Goal: Information Seeking & Learning: Learn about a topic

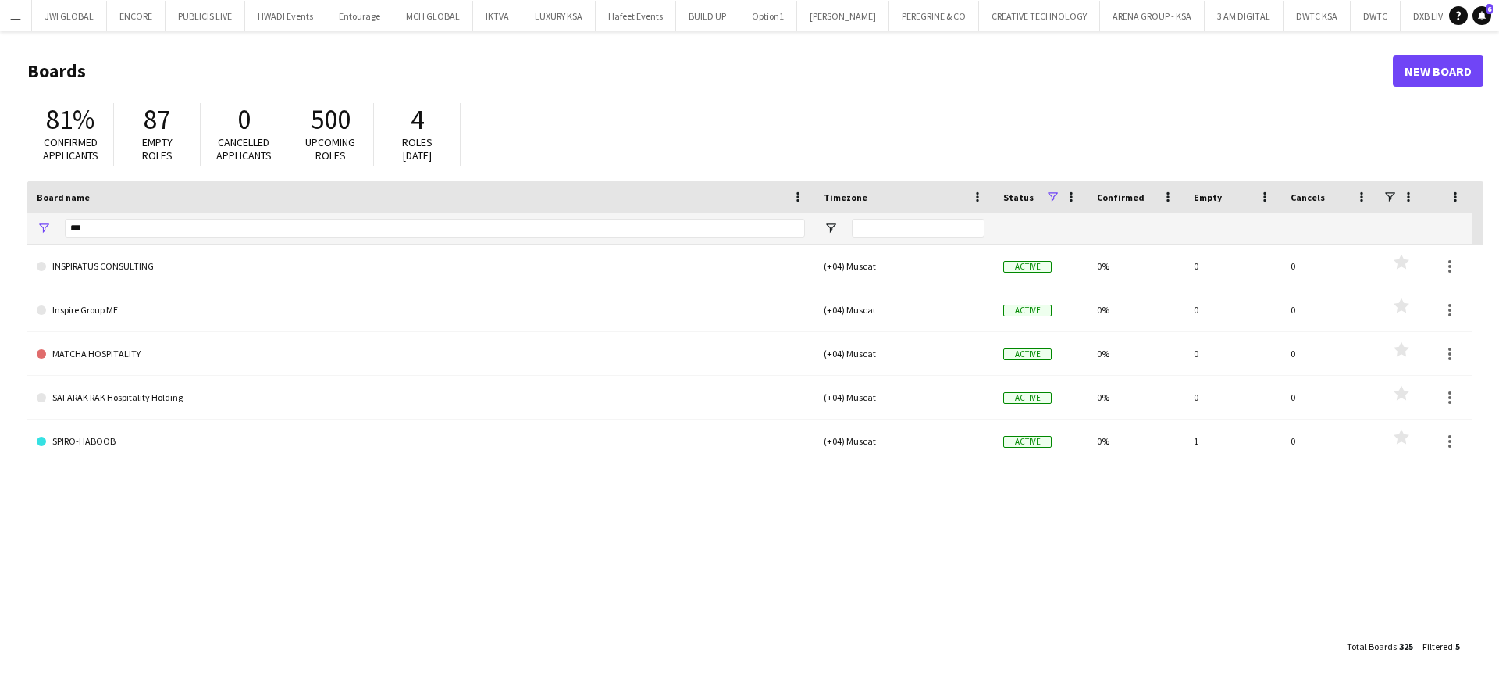
click at [18, 14] on app-icon "Menu" at bounding box center [15, 15] width 12 height 12
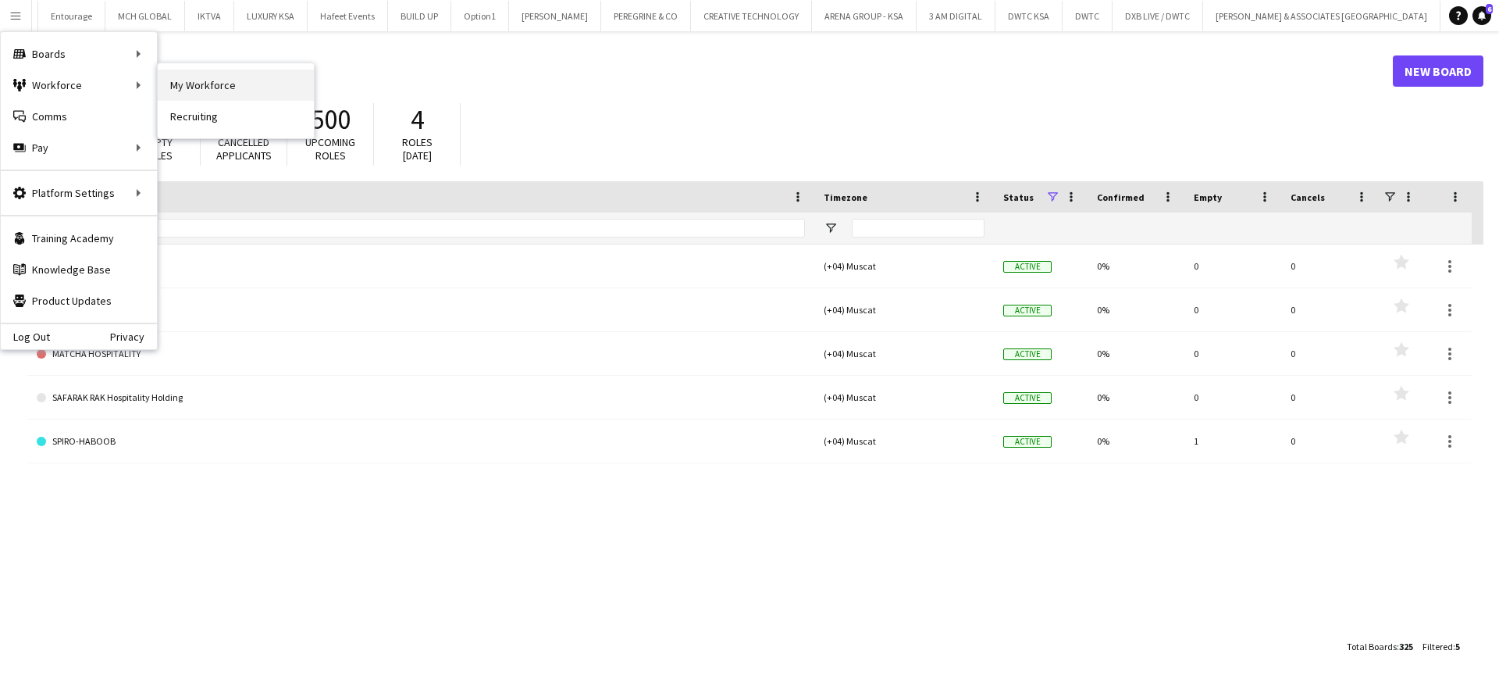
click at [223, 85] on link "My Workforce" at bounding box center [236, 84] width 156 height 31
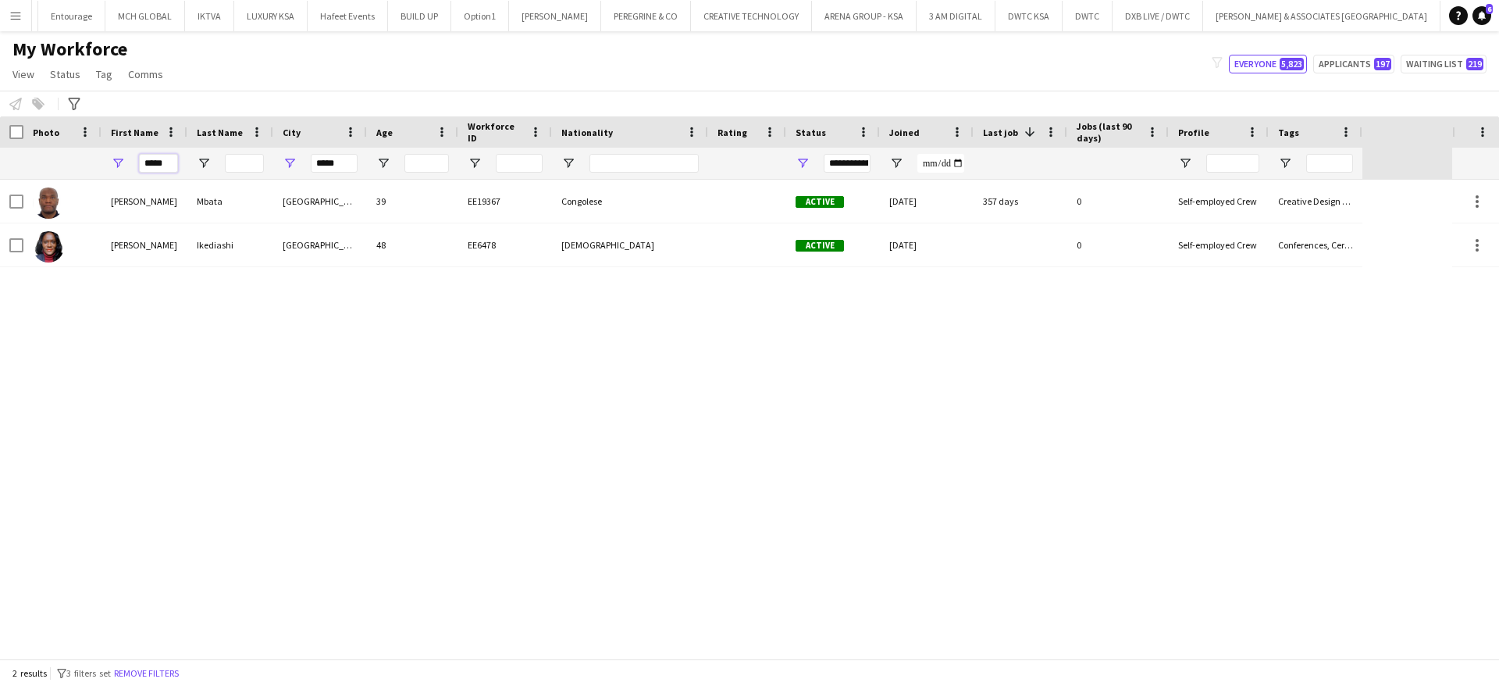
drag, startPoint x: 167, startPoint y: 156, endPoint x: 53, endPoint y: 162, distance: 114.1
click at [53, 162] on div "***** *****" at bounding box center [681, 163] width 1363 height 31
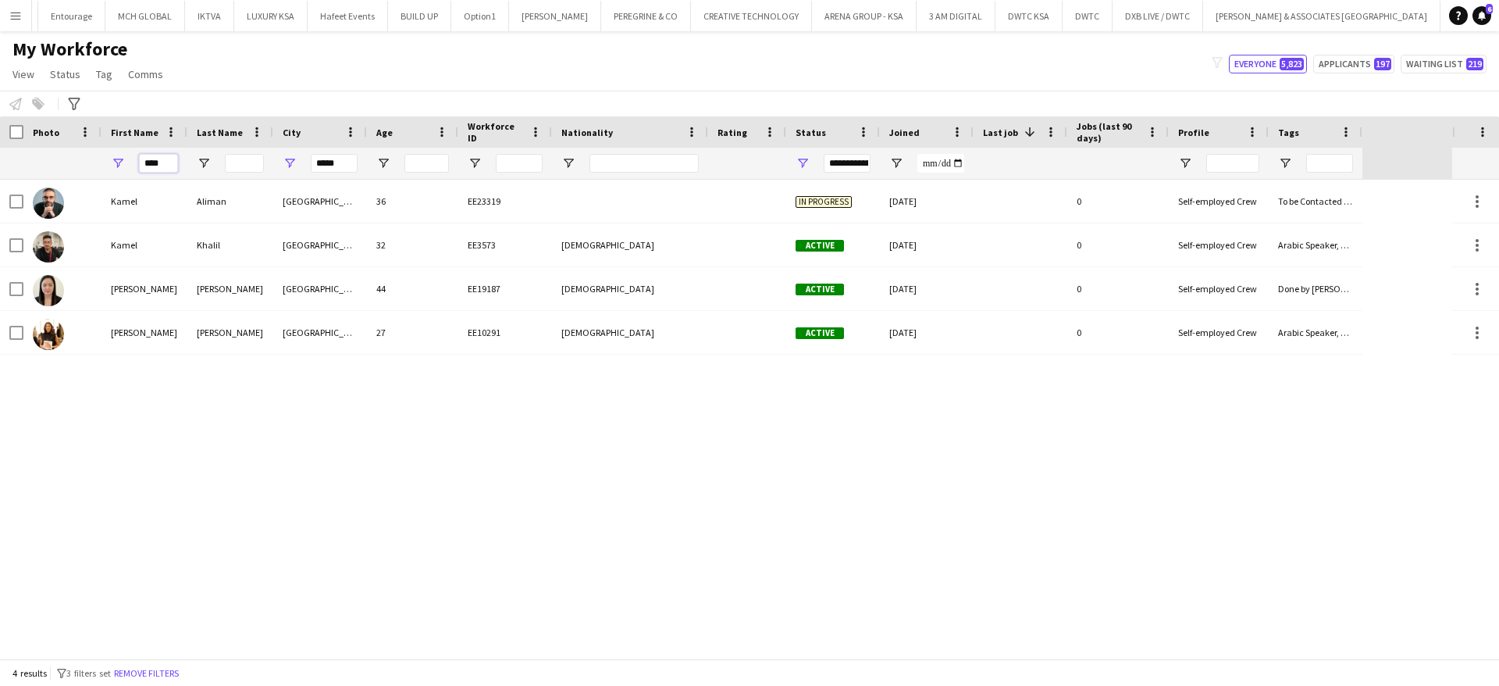
type input "****"
drag, startPoint x: 346, startPoint y: 161, endPoint x: 208, endPoint y: 166, distance: 138.3
click at [208, 166] on div "****" at bounding box center [681, 163] width 1363 height 31
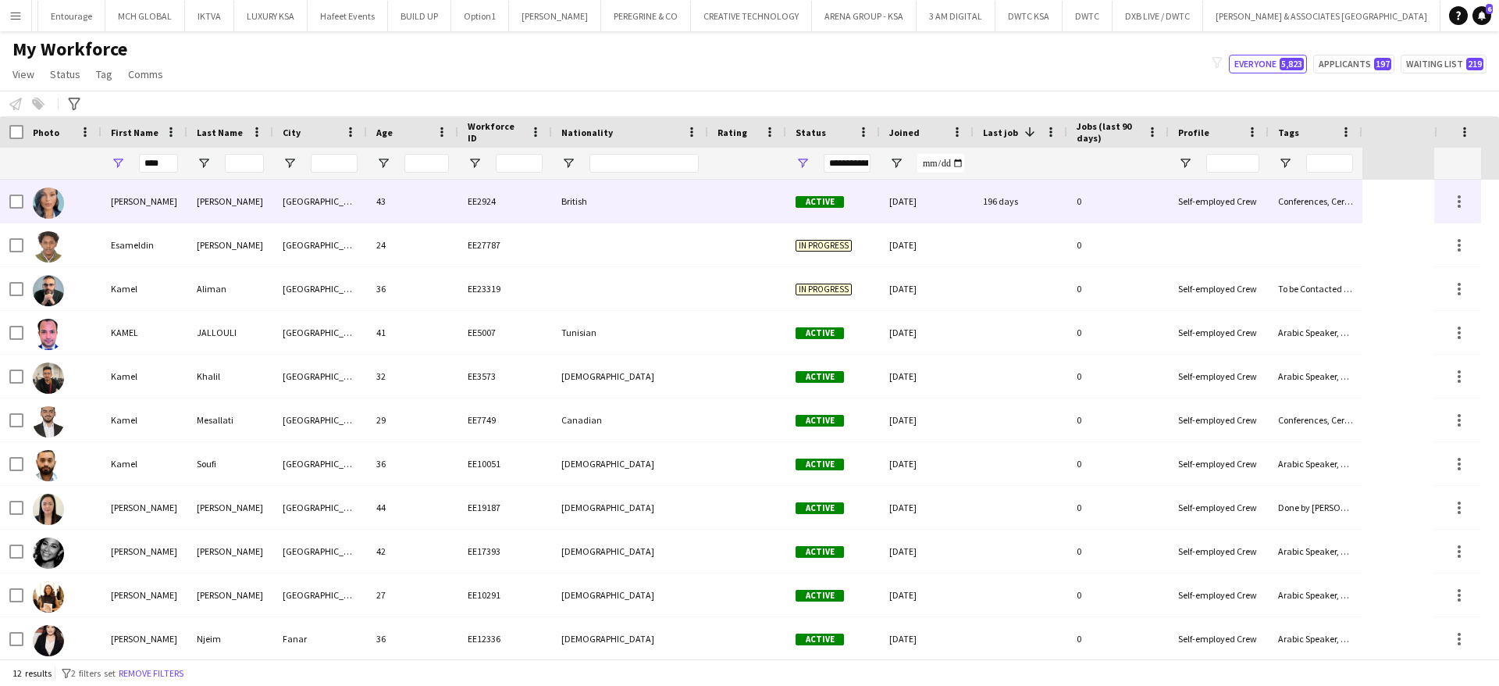
click at [206, 195] on div "[PERSON_NAME]" at bounding box center [230, 201] width 86 height 43
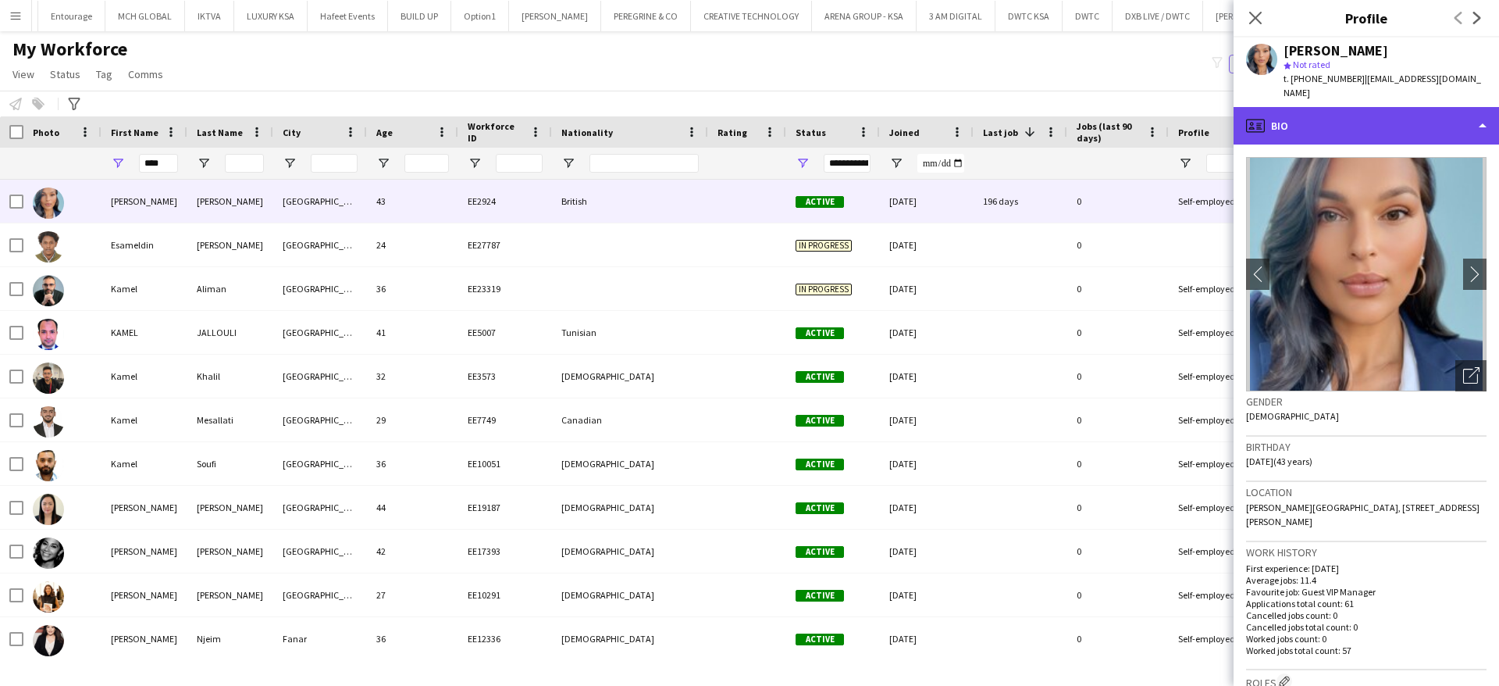
click at [1347, 115] on div "profile Bio" at bounding box center [1367, 125] width 266 height 37
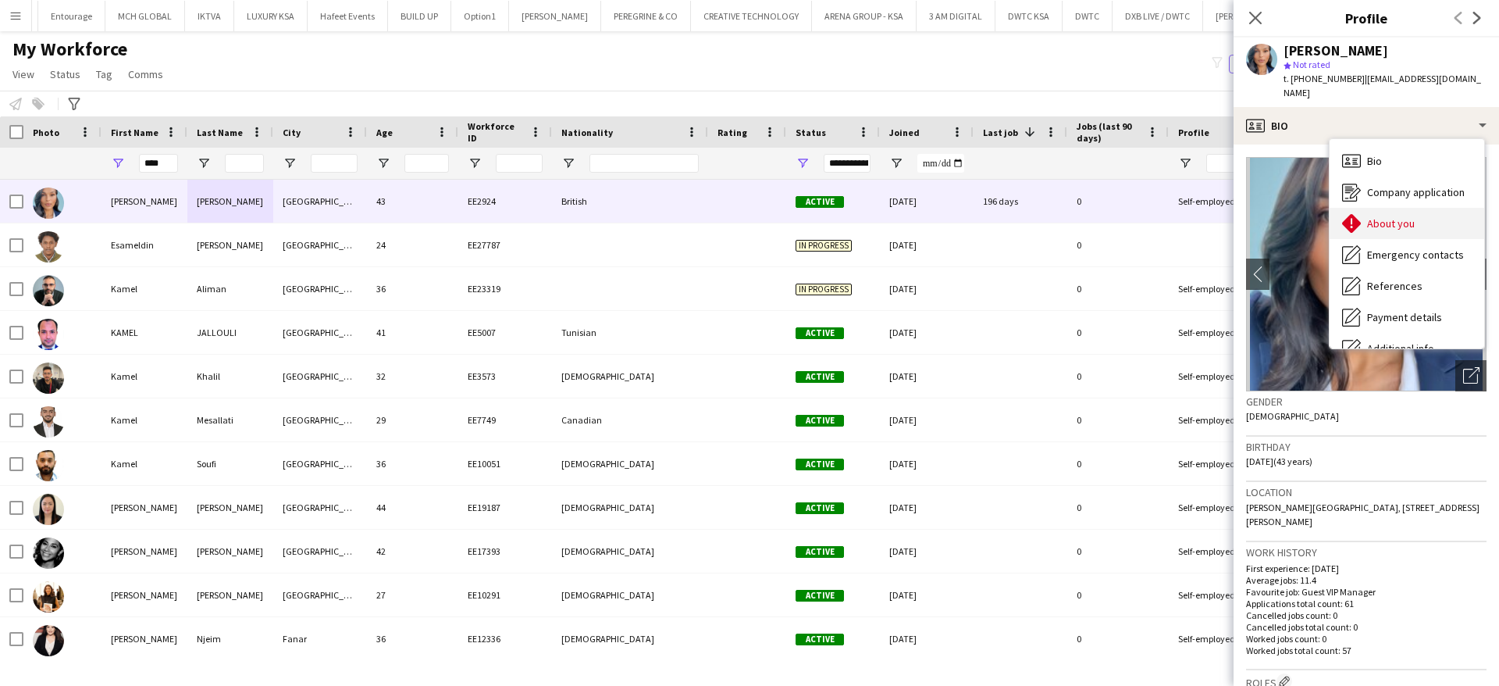
click at [1395, 216] on span "About you" at bounding box center [1391, 223] width 48 height 14
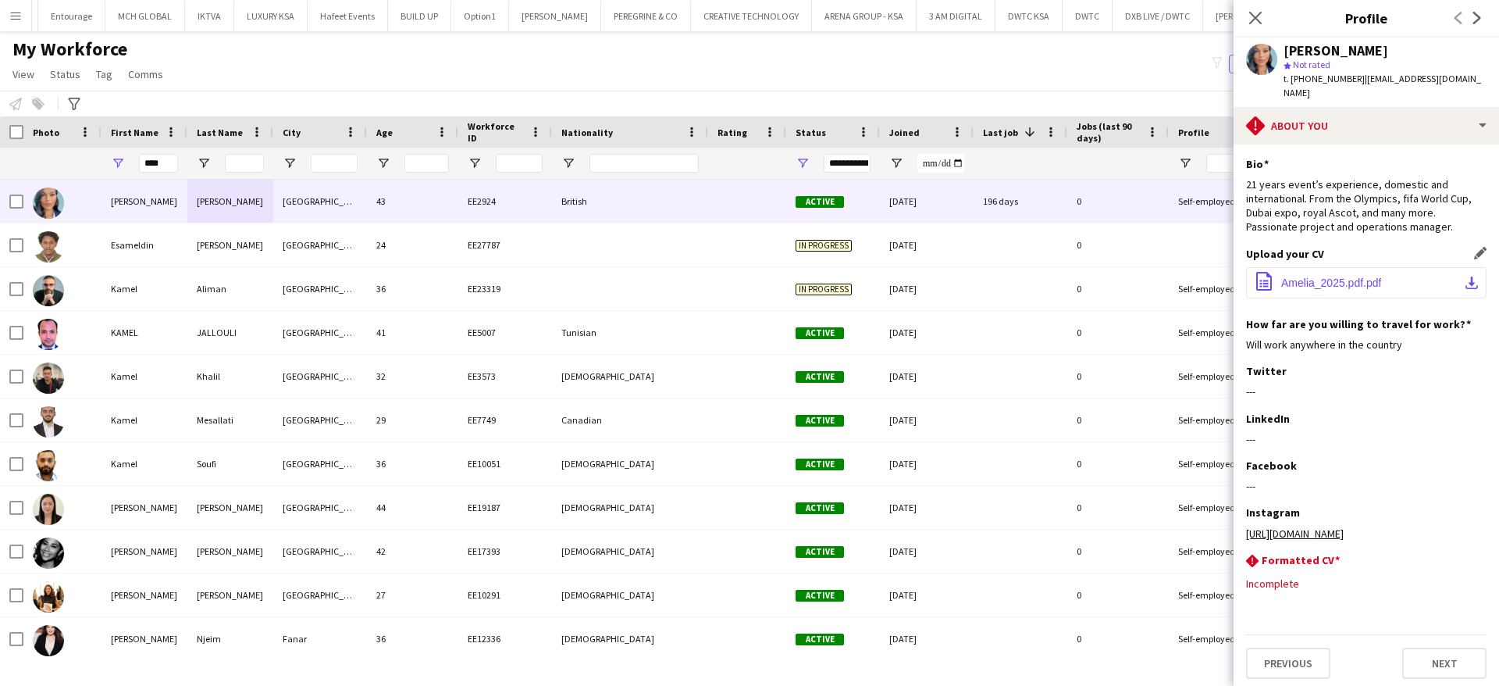
click at [1331, 277] on button "office-file-sheet Amelia_2025.pdf.pdf download-bottom" at bounding box center [1366, 282] width 241 height 31
click at [152, 168] on input "****" at bounding box center [158, 163] width 39 height 19
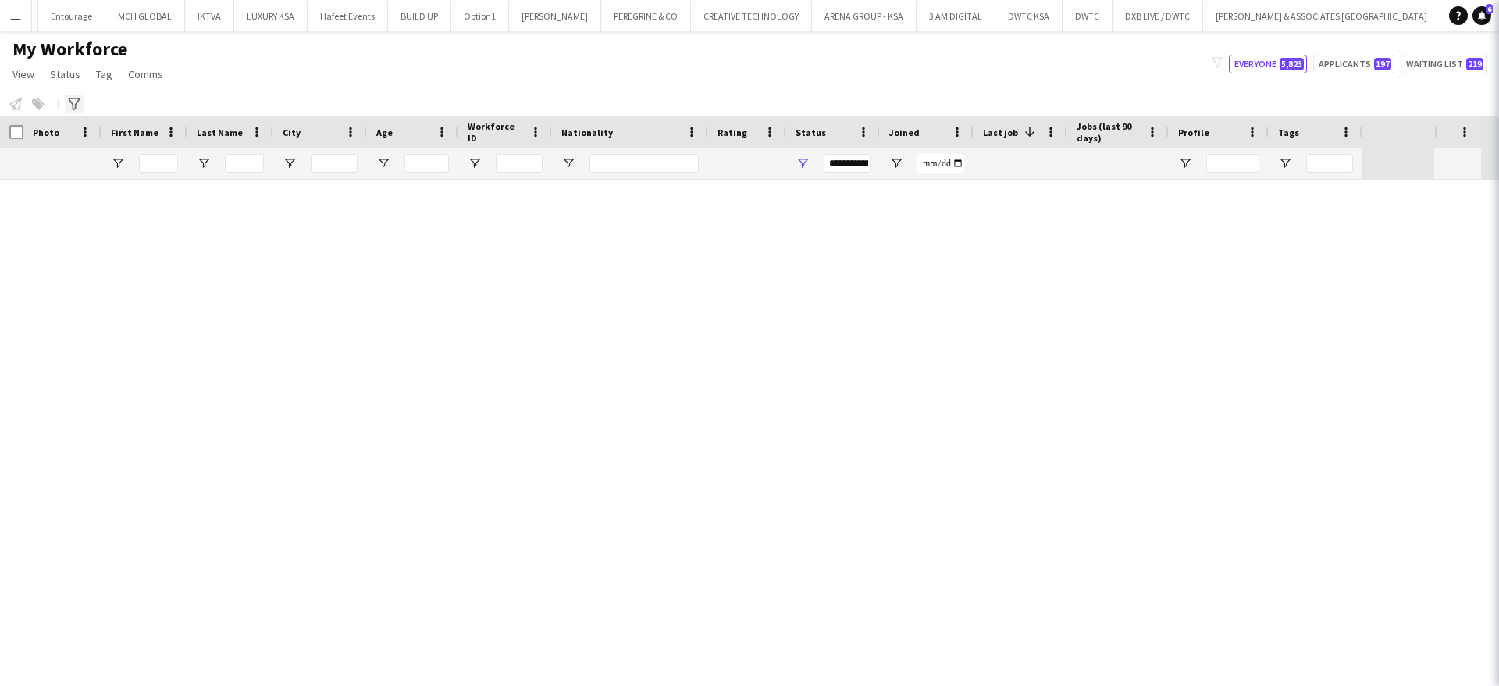
click at [79, 101] on icon "Advanced filters" at bounding box center [74, 104] width 12 height 12
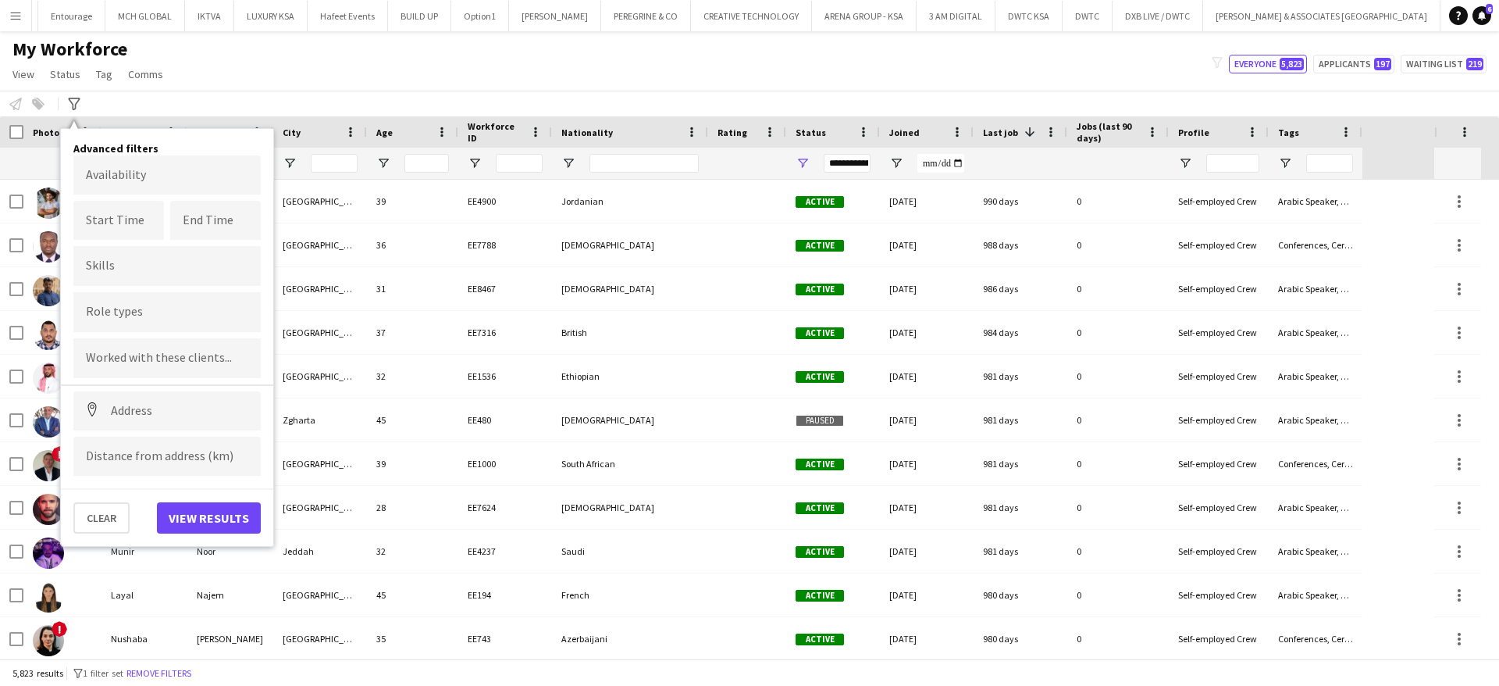
click at [141, 315] on input "Type to search role types..." at bounding box center [167, 312] width 162 height 14
type input "***"
click at [151, 401] on div "F&B Manager" at bounding box center [166, 392] width 187 height 37
click at [218, 520] on button "View results" at bounding box center [209, 517] width 104 height 31
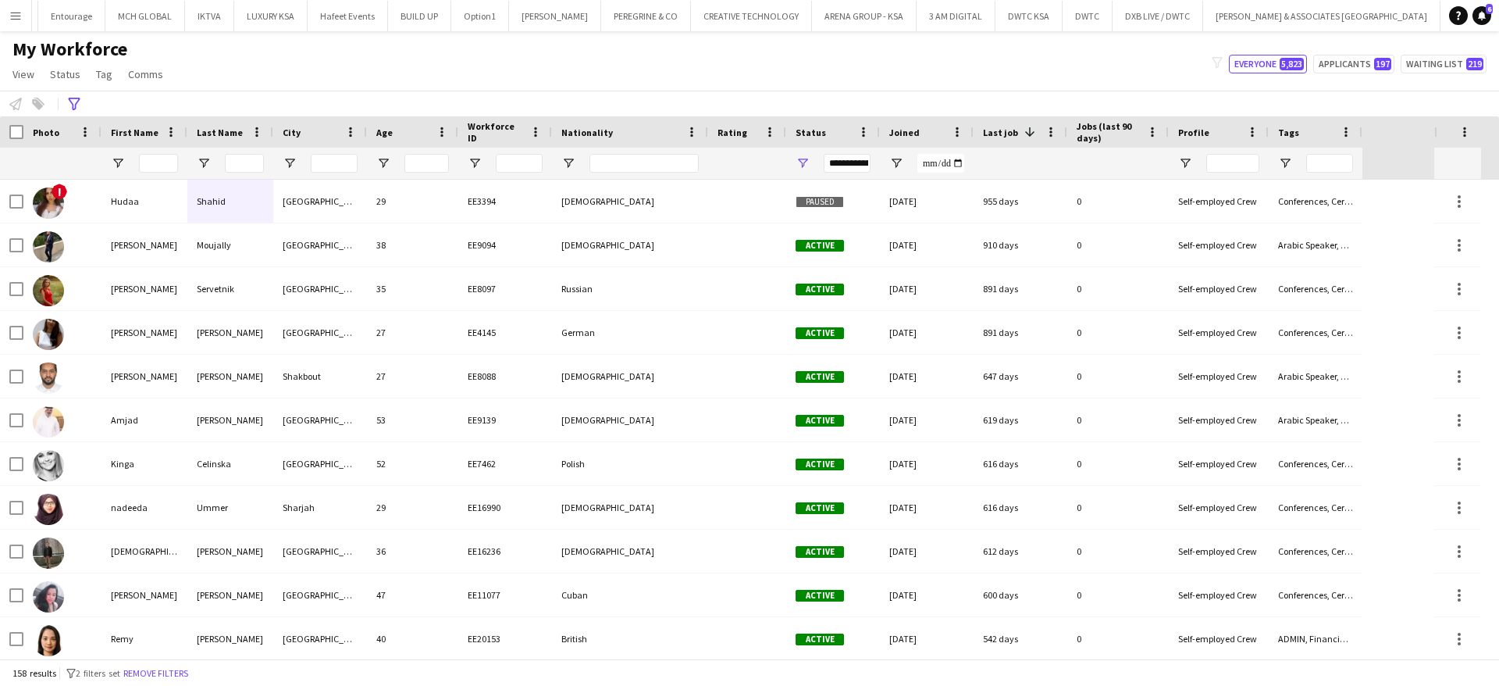
click at [388, 134] on span "Age" at bounding box center [384, 133] width 16 height 12
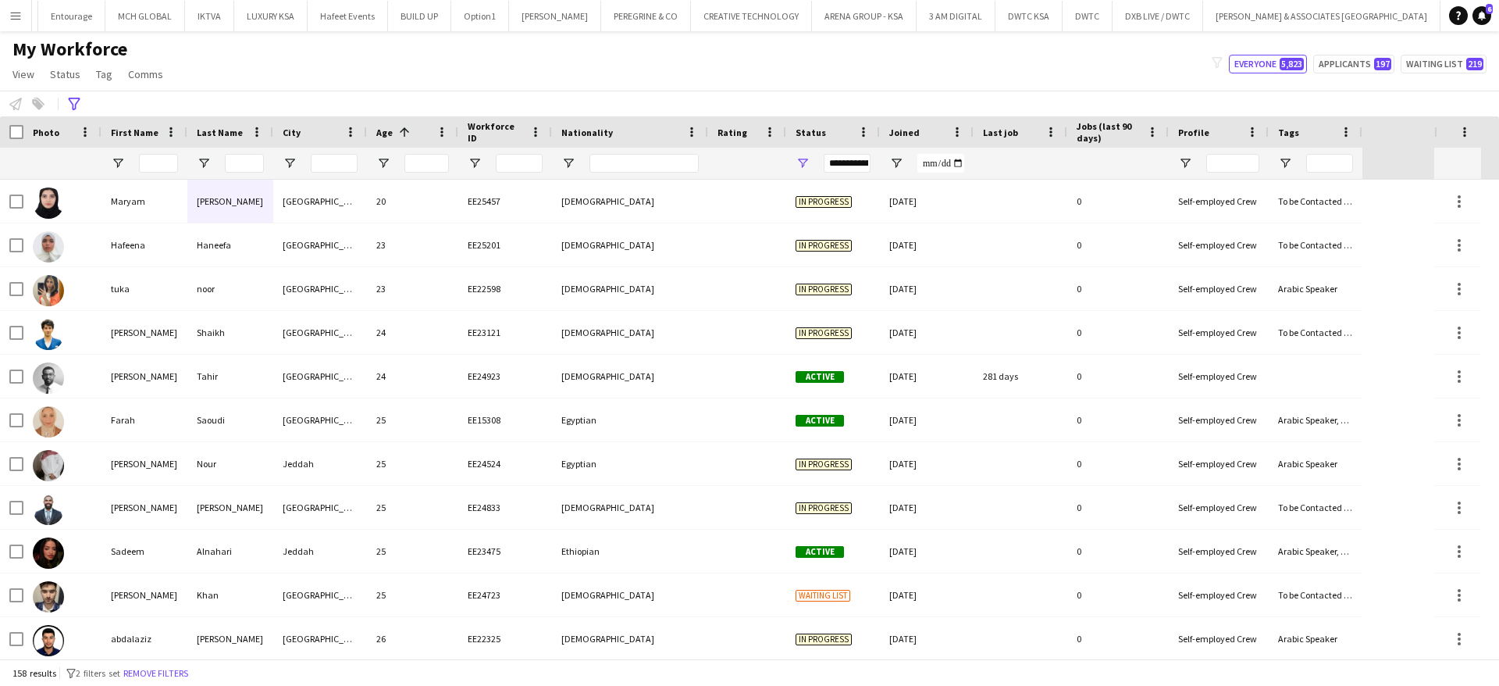
click at [388, 134] on span "Age" at bounding box center [384, 133] width 16 height 12
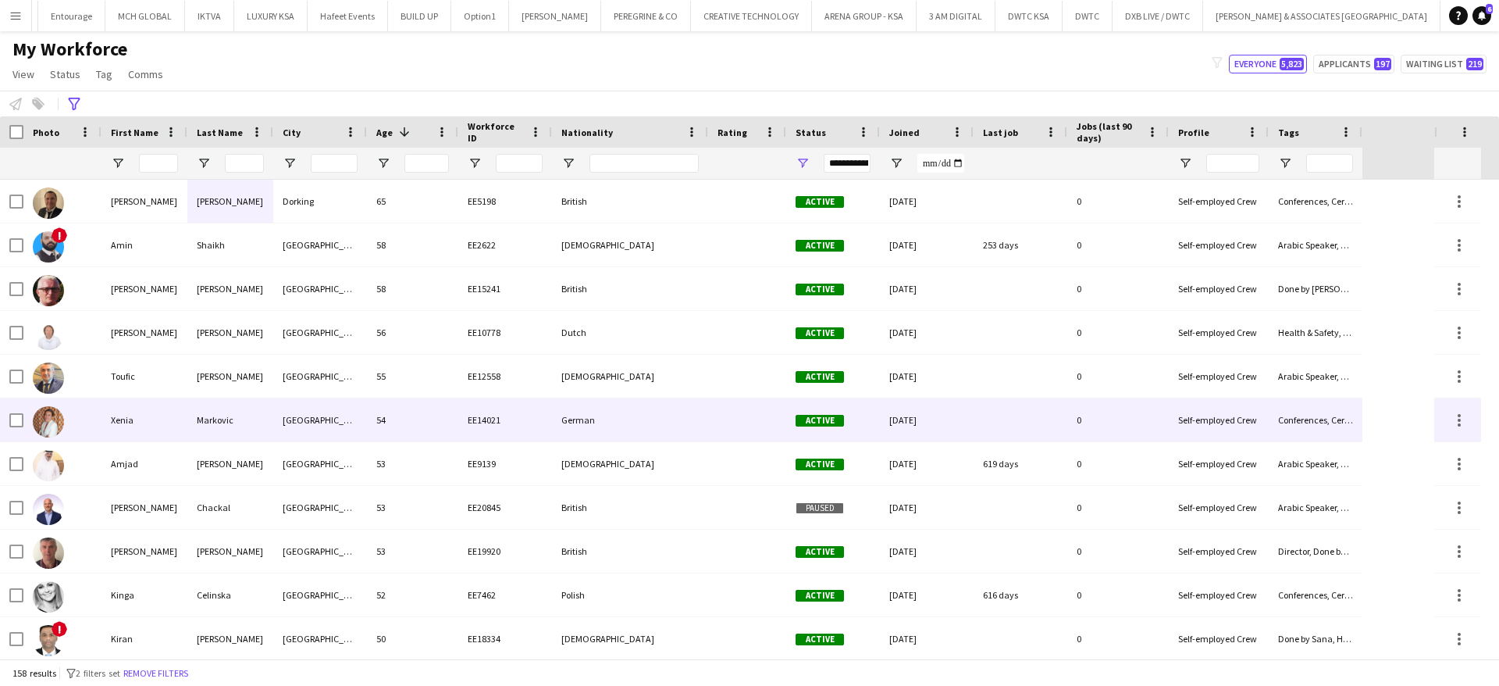
click at [156, 408] on div "Xenia" at bounding box center [145, 419] width 86 height 43
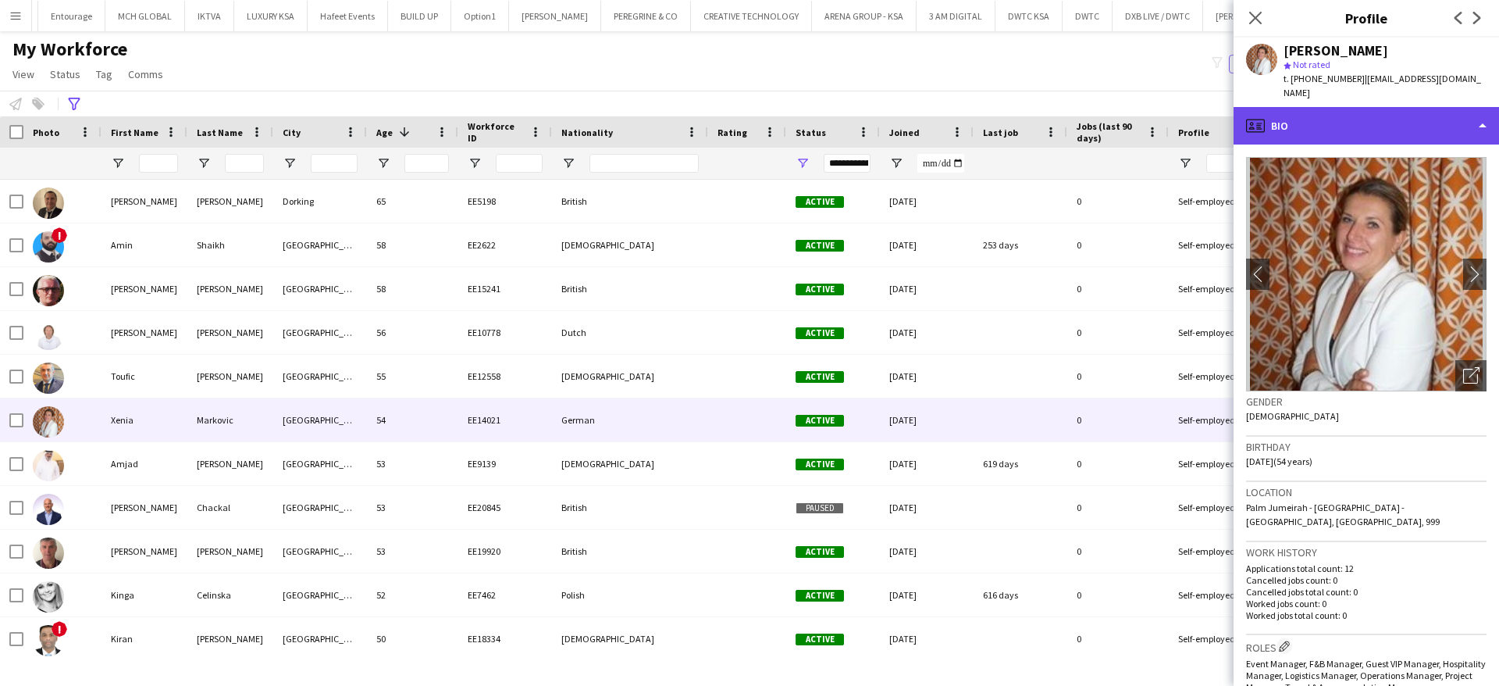
click at [1363, 119] on div "profile Bio" at bounding box center [1367, 125] width 266 height 37
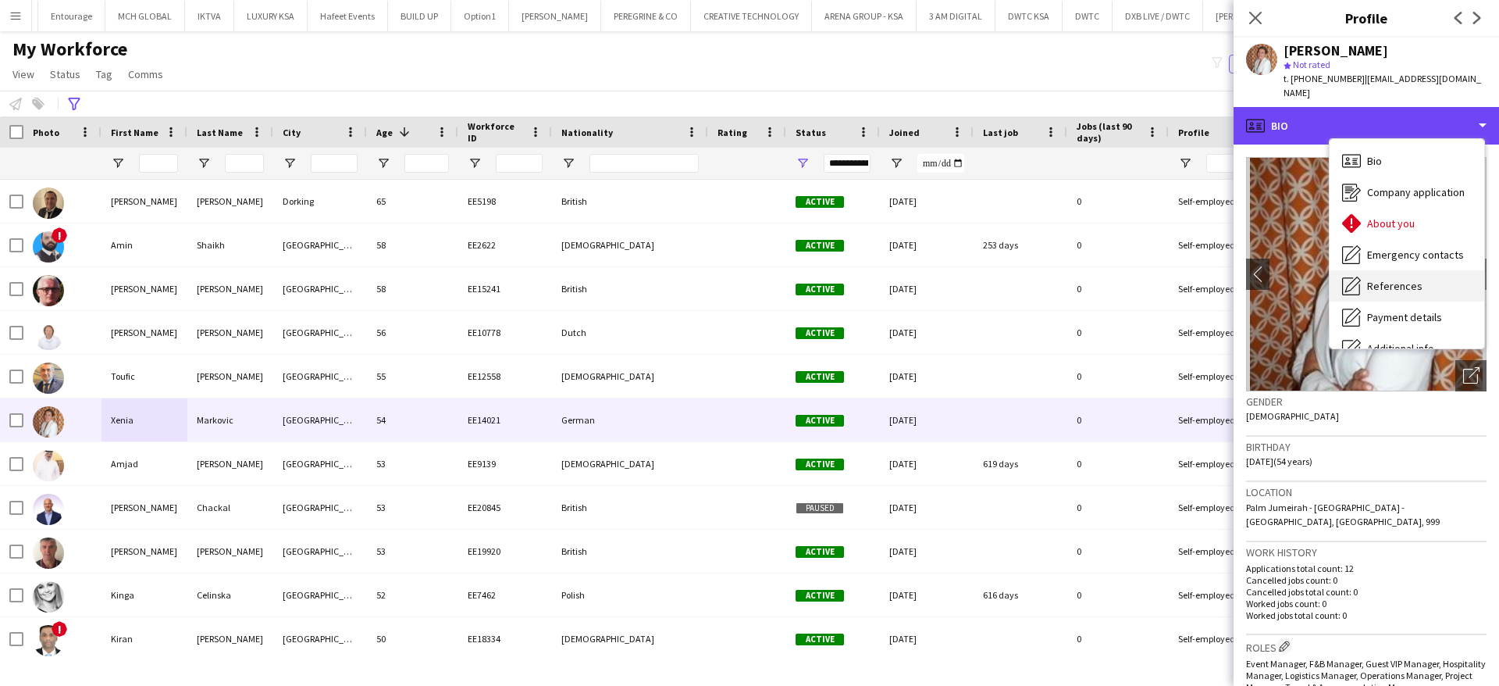
scroll to position [116, 0]
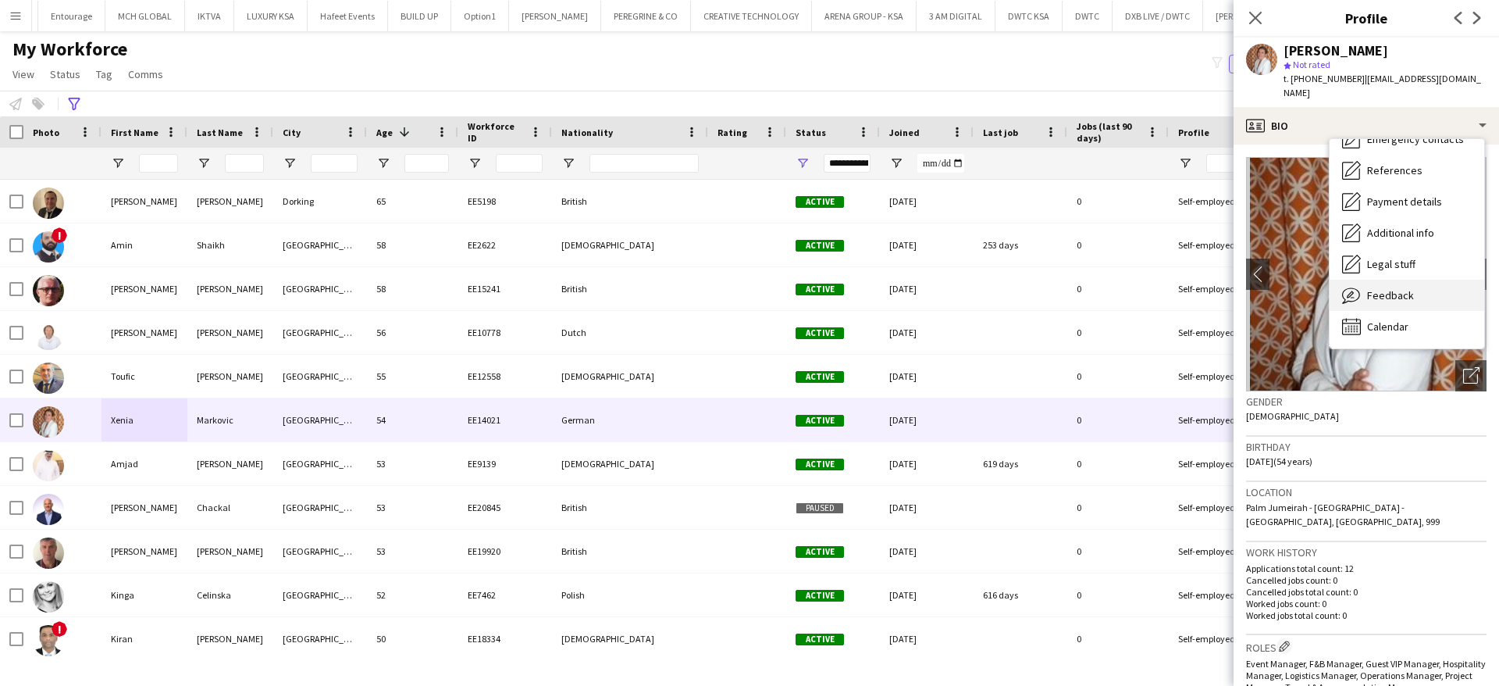
click at [1404, 288] on span "Feedback" at bounding box center [1390, 295] width 47 height 14
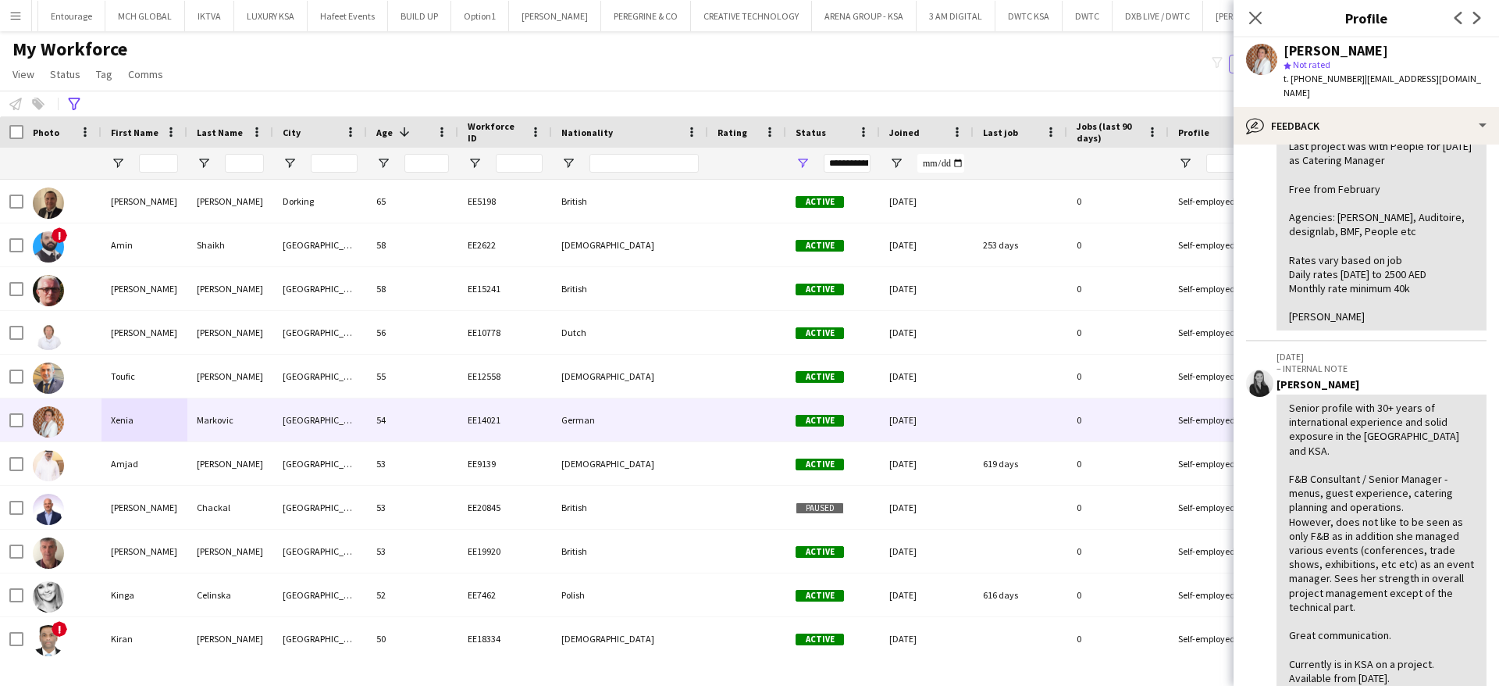
scroll to position [501, 0]
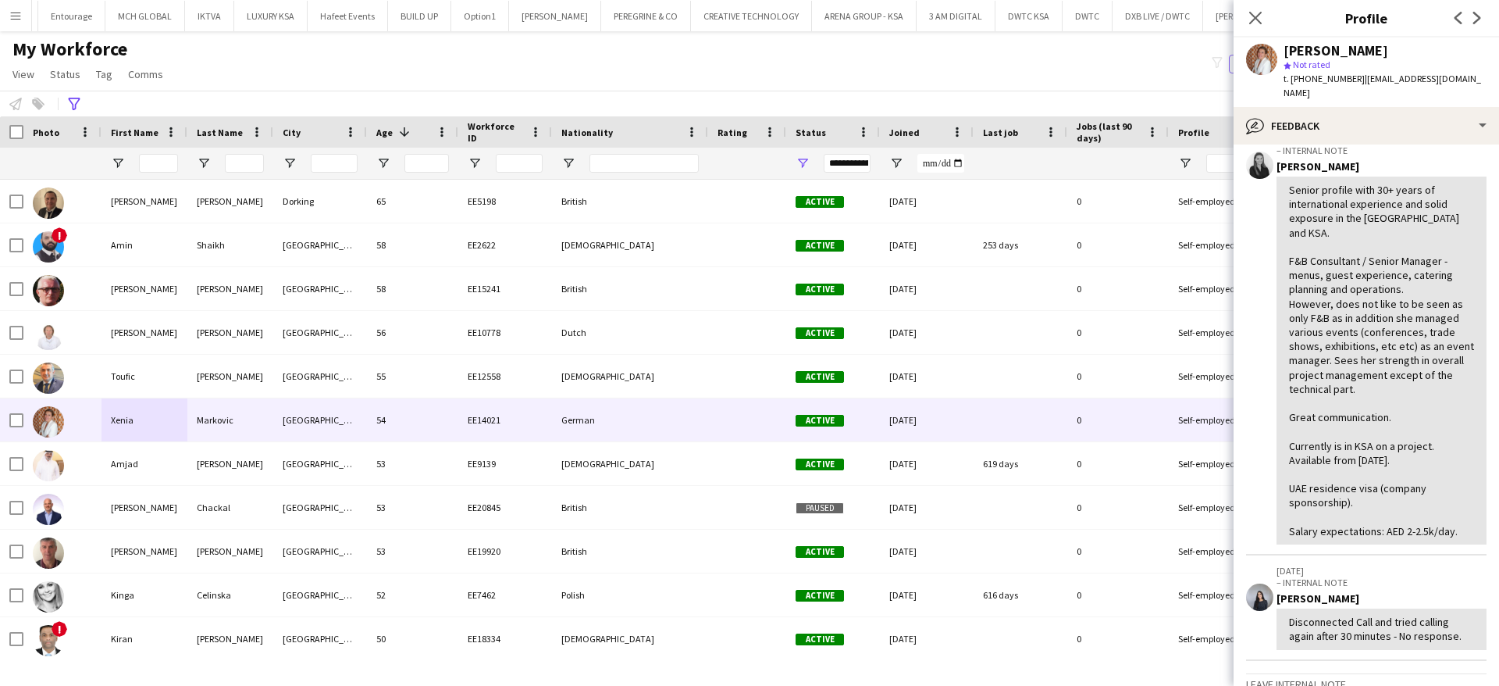
click at [865, 95] on div "**********" at bounding box center [749, 104] width 1499 height 26
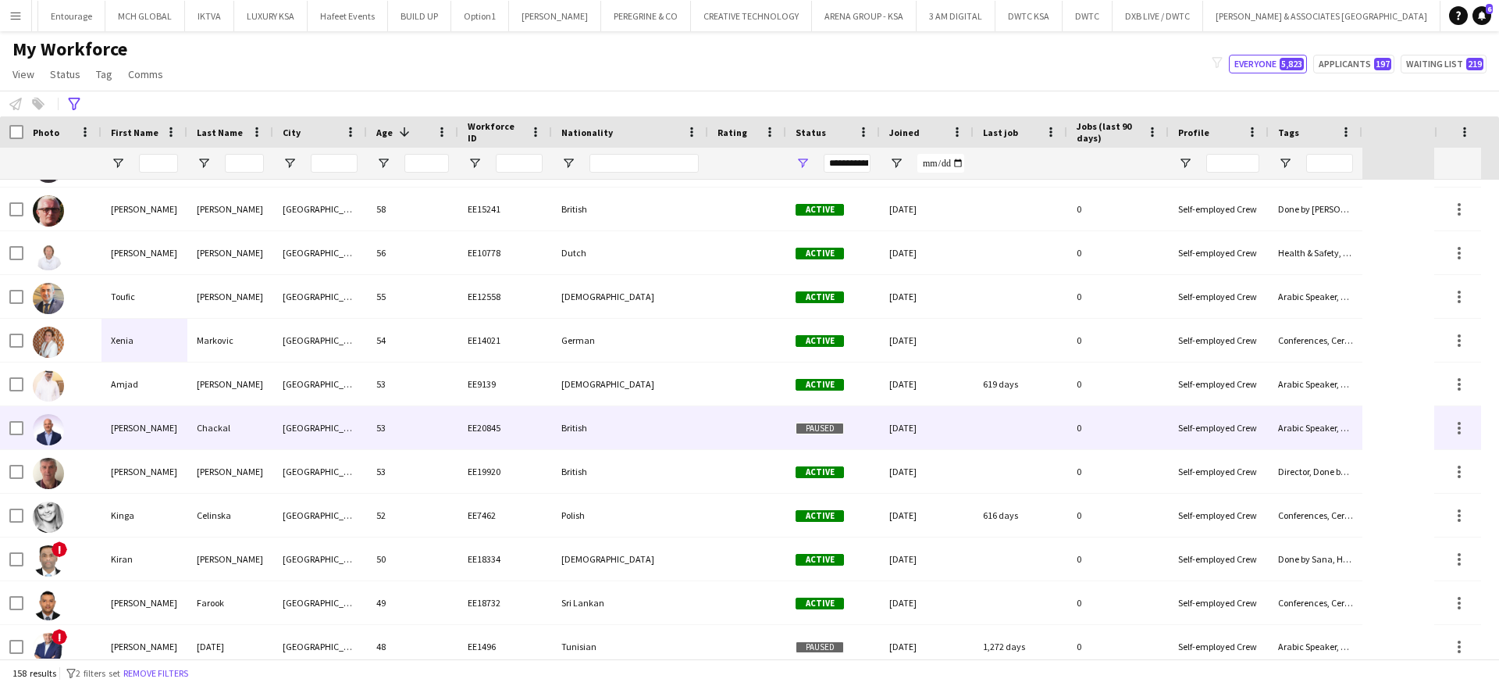
scroll to position [81, 0]
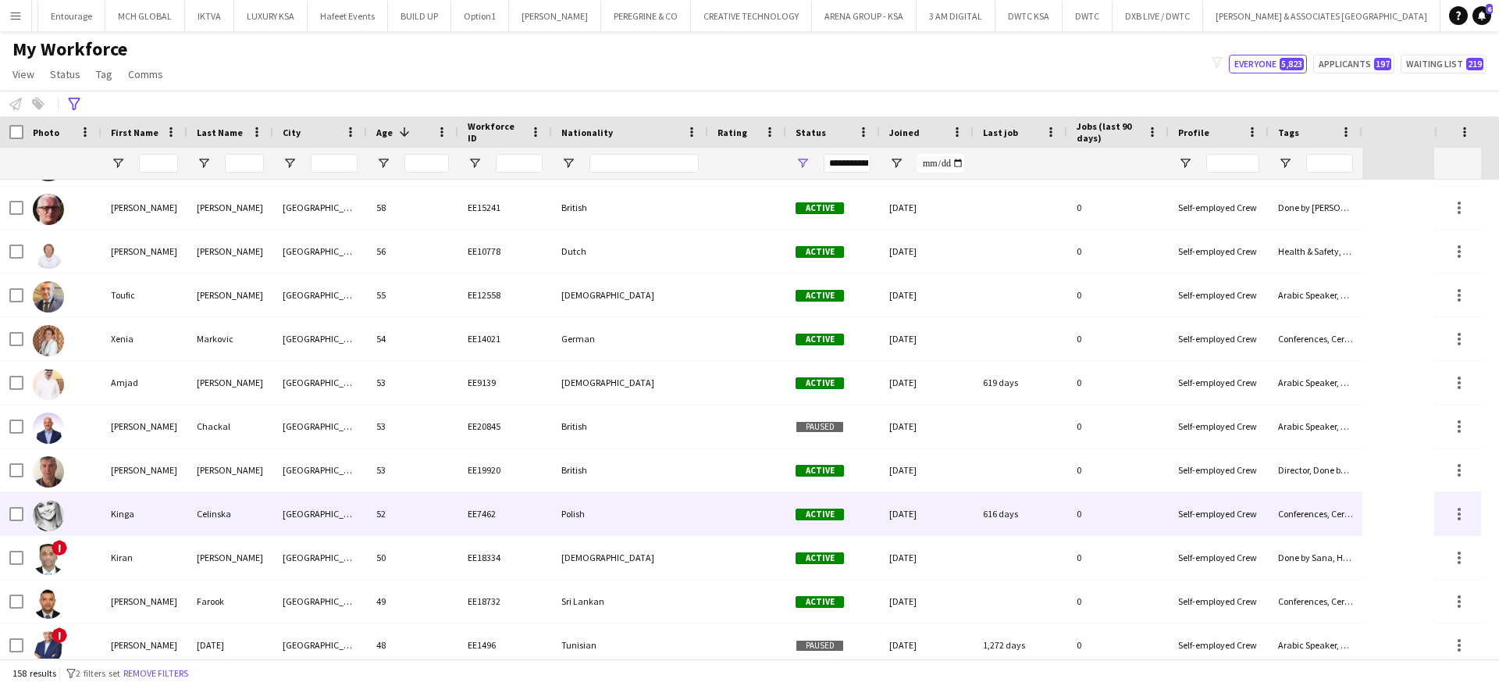
click at [120, 502] on div "Kinga" at bounding box center [145, 513] width 86 height 43
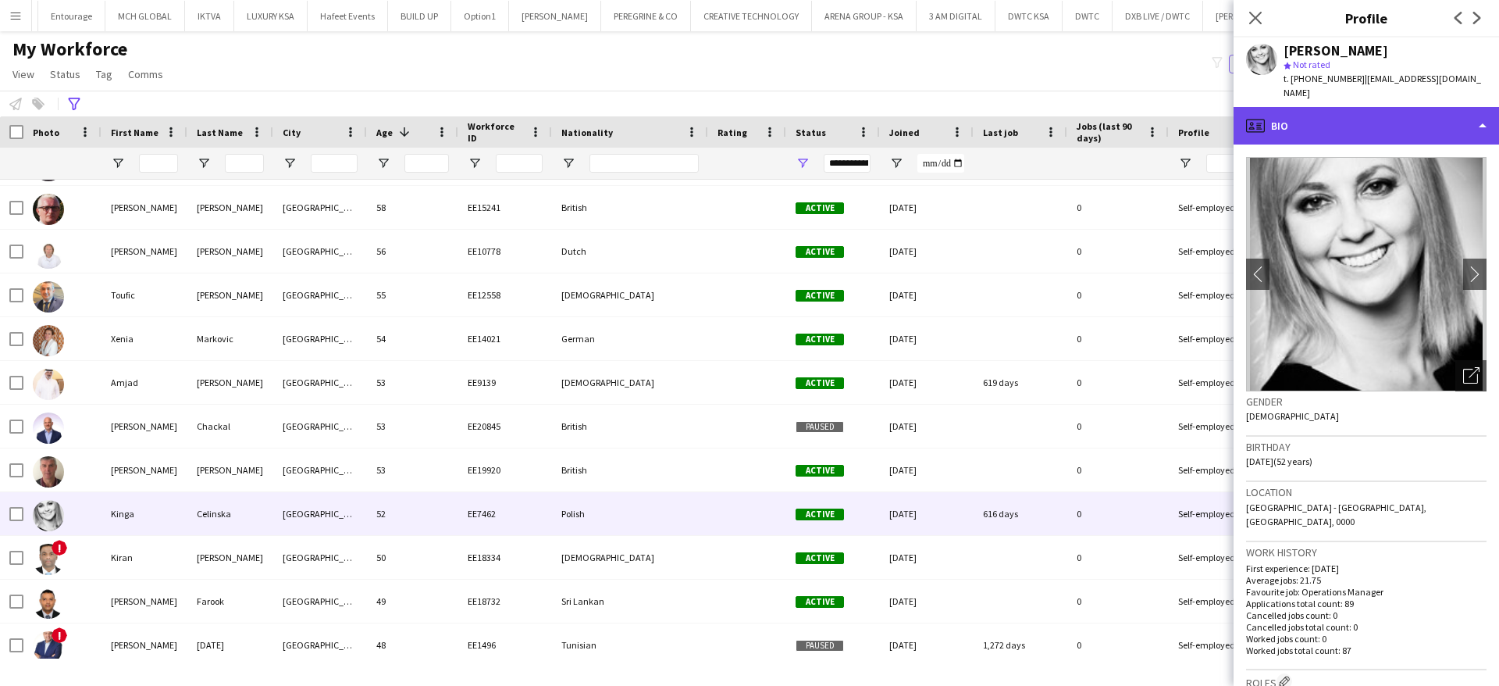
click at [1353, 116] on div "profile Bio" at bounding box center [1367, 125] width 266 height 37
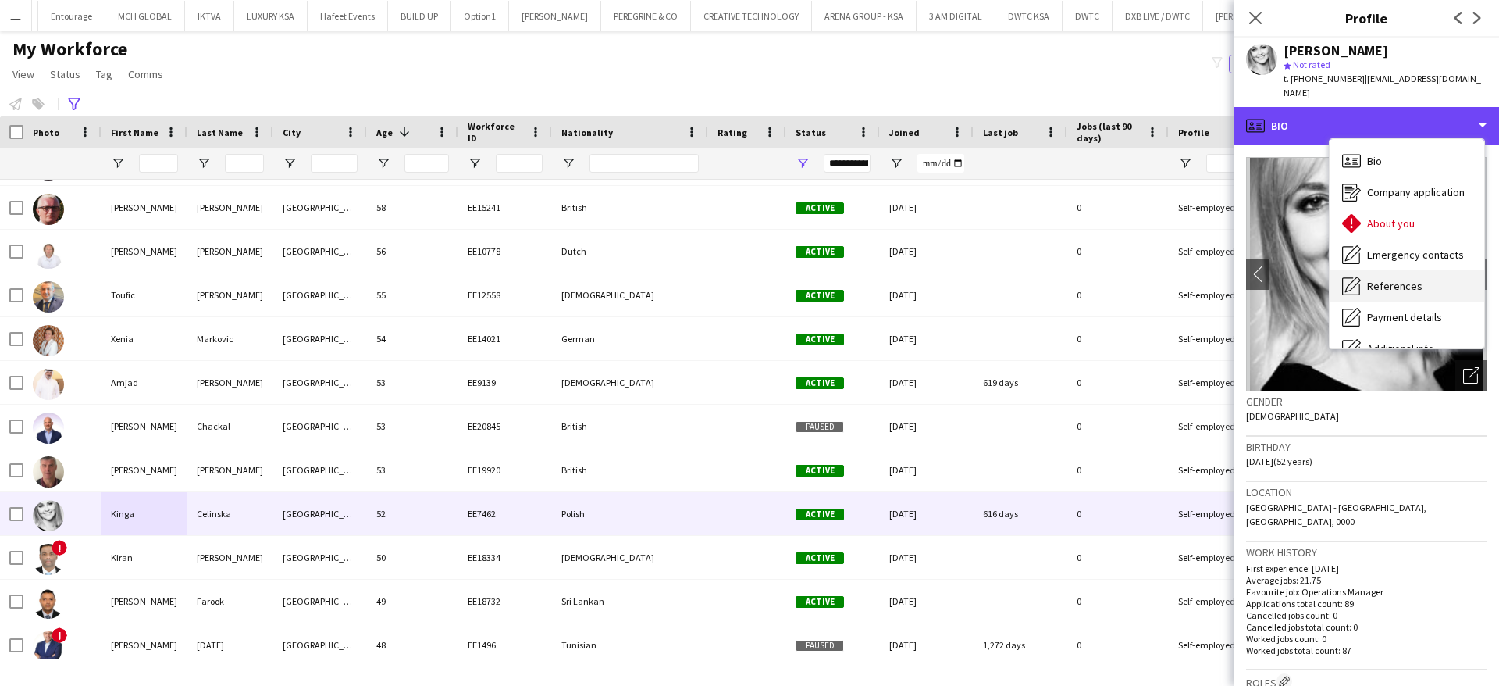
scroll to position [116, 0]
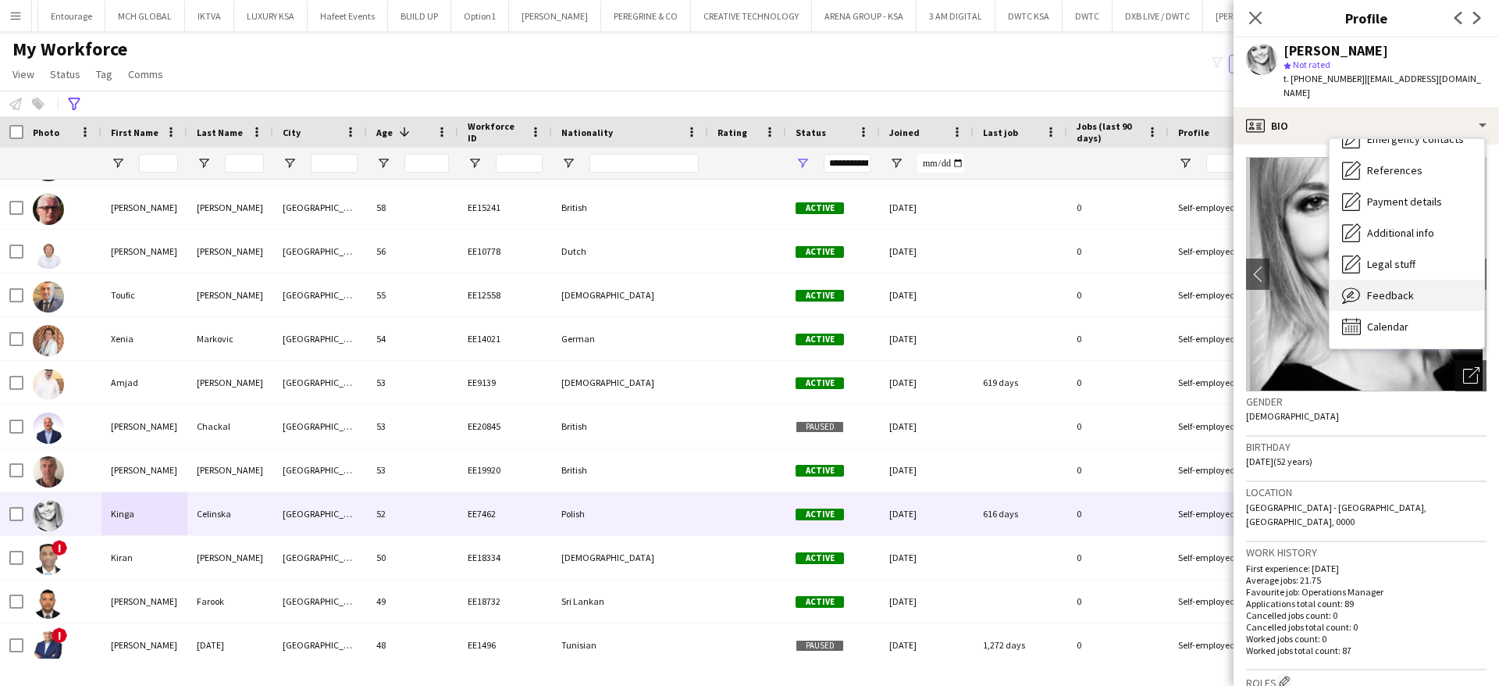
click at [1378, 288] on span "Feedback" at bounding box center [1390, 295] width 47 height 14
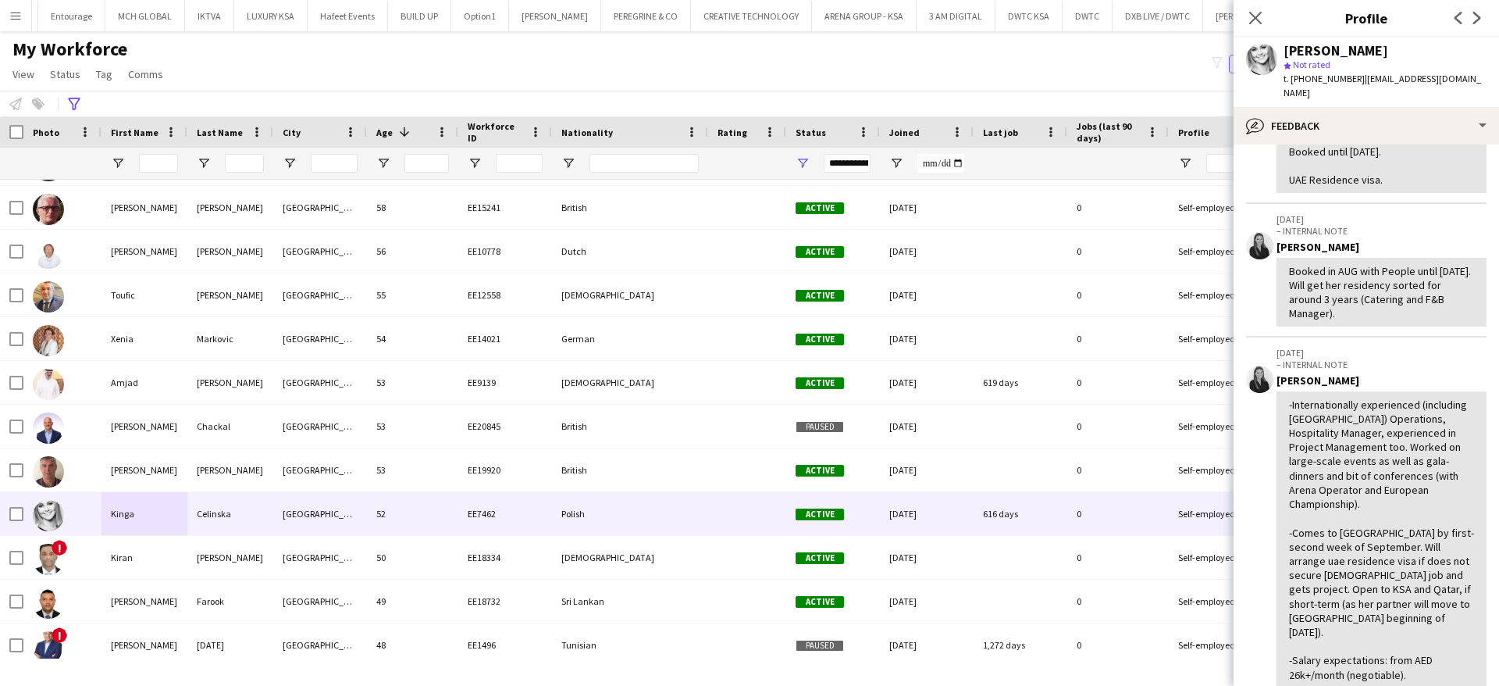
scroll to position [321, 0]
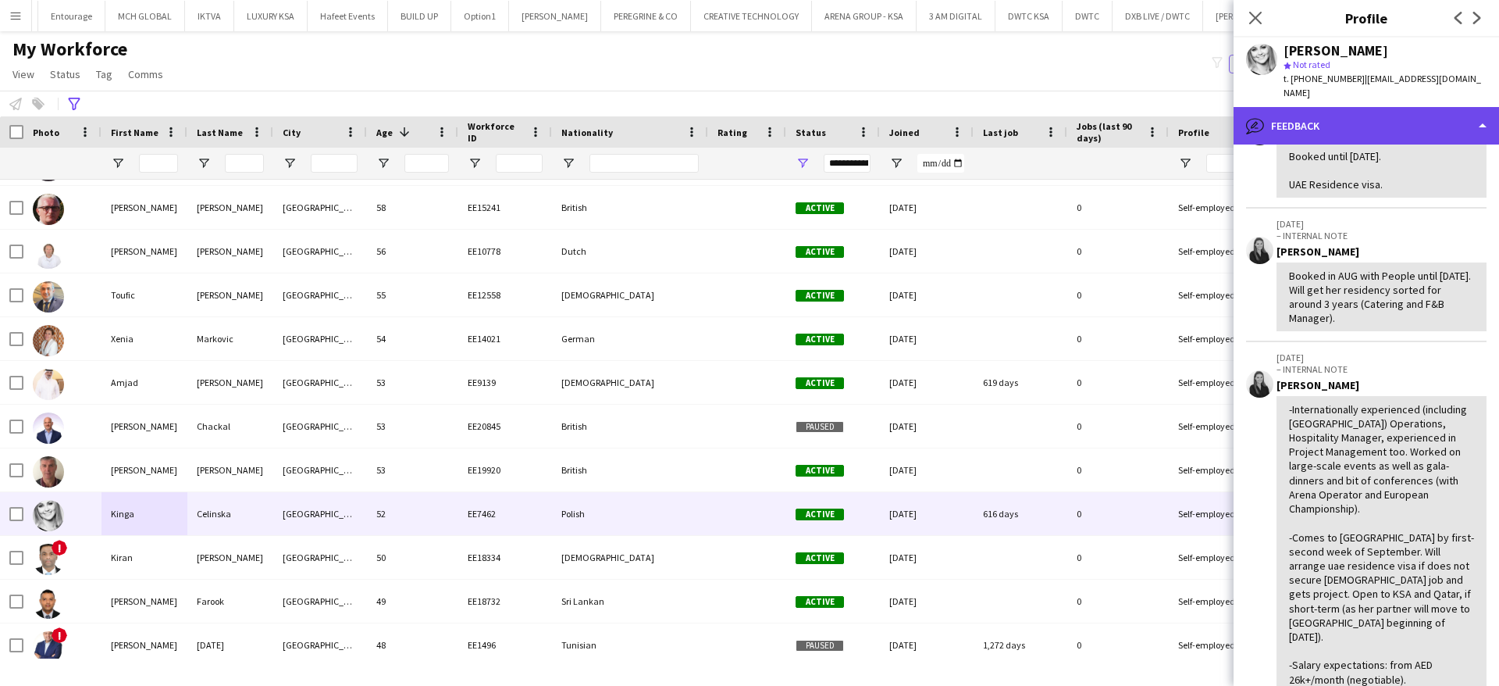
click at [1351, 107] on div "bubble-pencil Feedback" at bounding box center [1367, 125] width 266 height 37
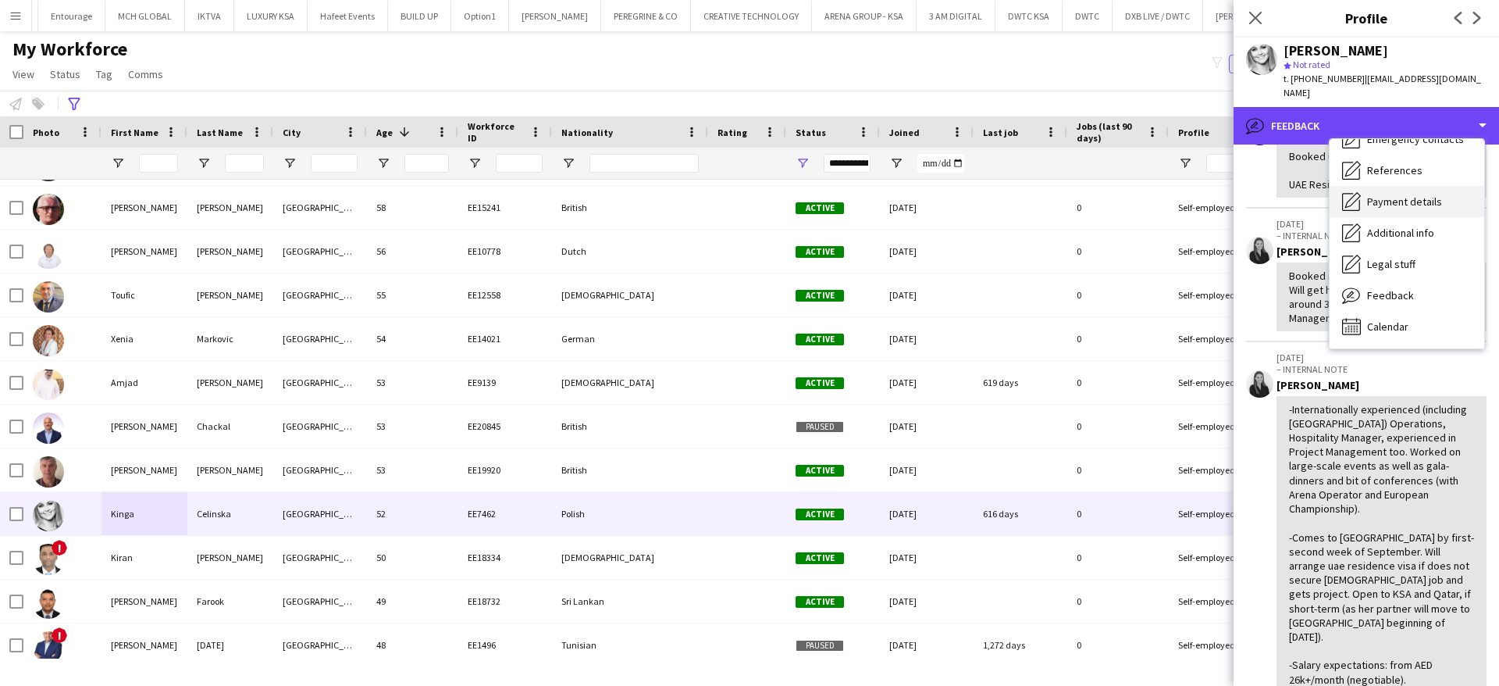
scroll to position [0, 0]
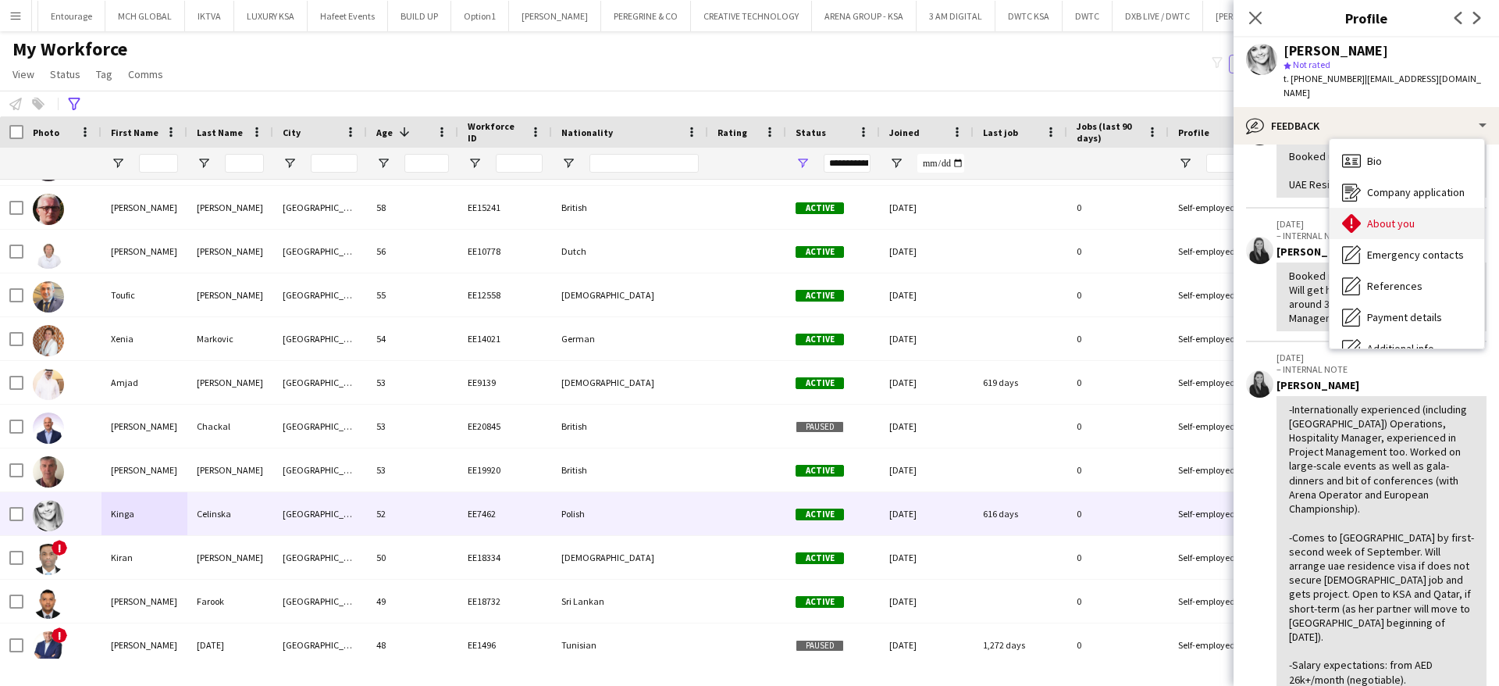
click at [1382, 216] on span "About you" at bounding box center [1391, 223] width 48 height 14
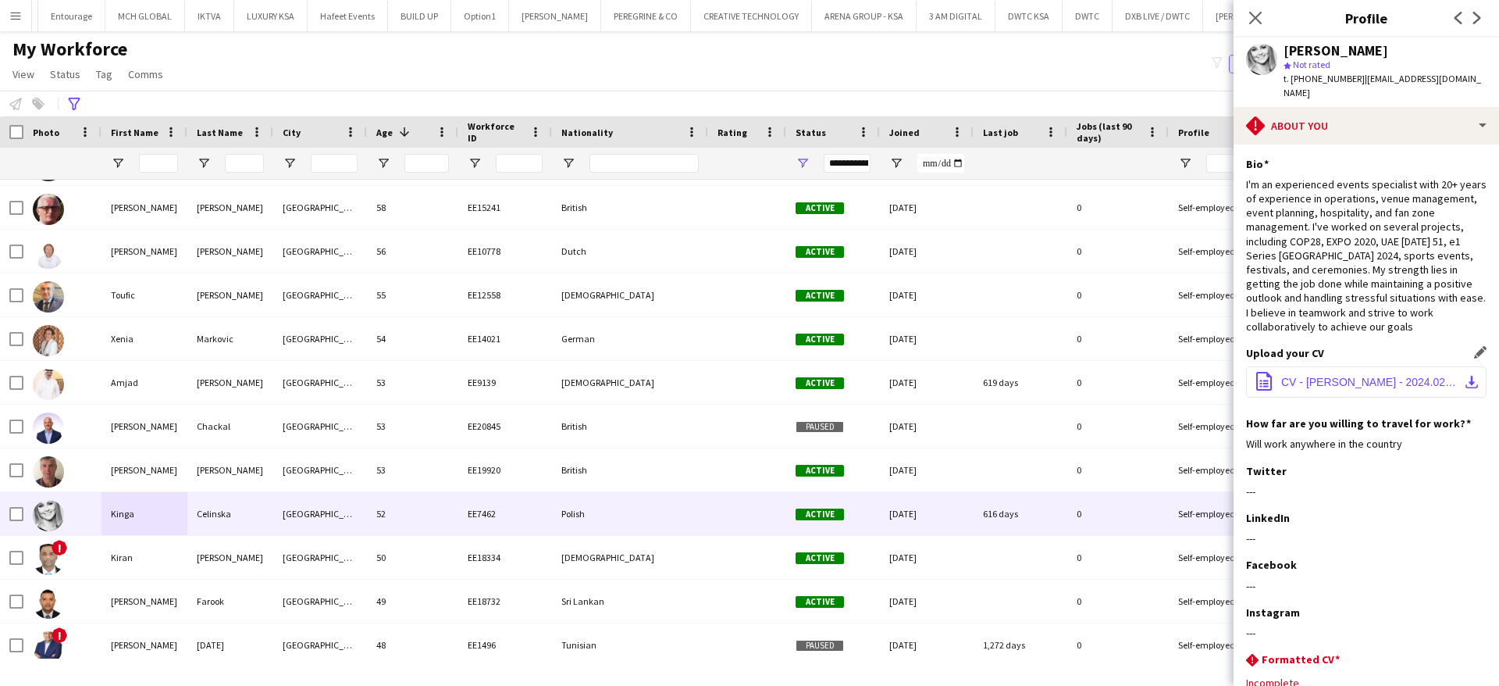
click at [1336, 383] on span "CV - [PERSON_NAME] - 2024.02_Senior Event Manager.pdf" at bounding box center [1369, 382] width 176 height 12
click at [343, 165] on input "City Filter Input" at bounding box center [334, 163] width 47 height 19
type input "*"
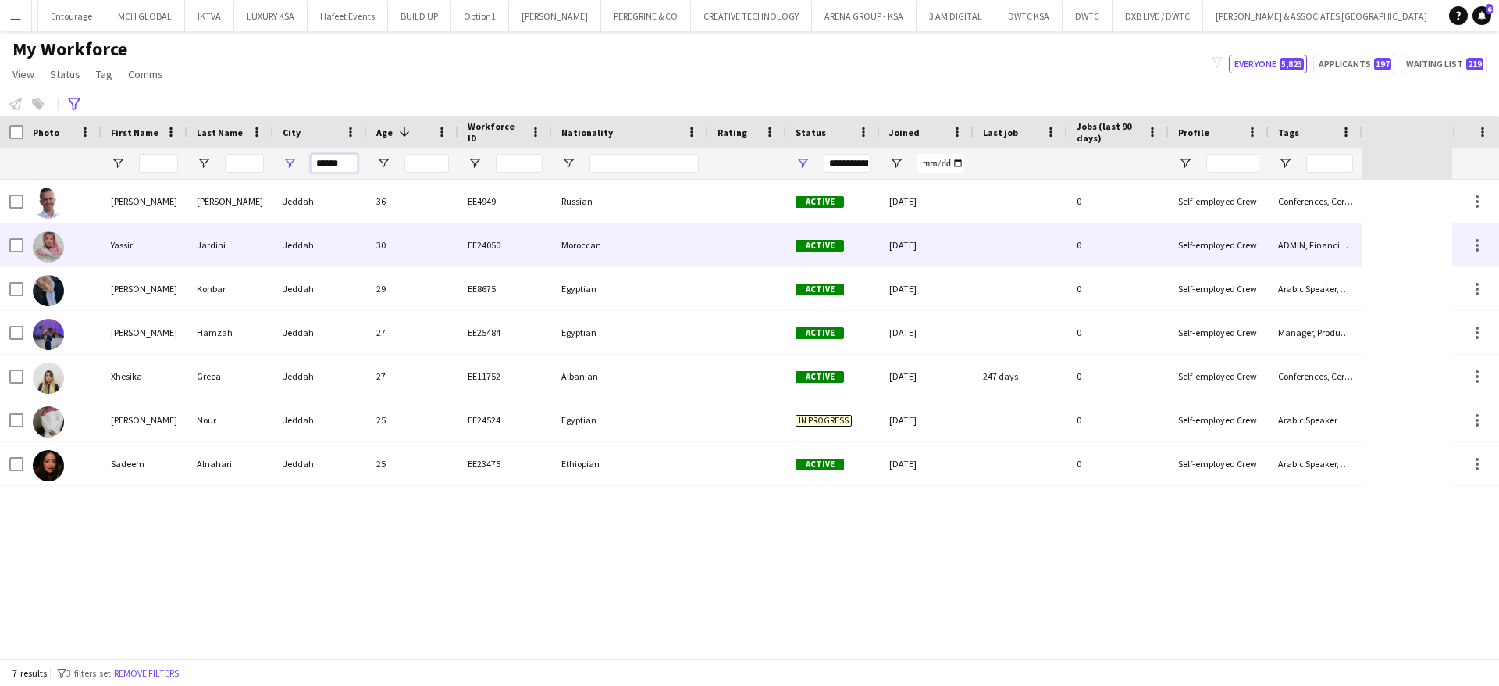
type input "******"
click at [208, 241] on div "Jardini" at bounding box center [230, 244] width 86 height 43
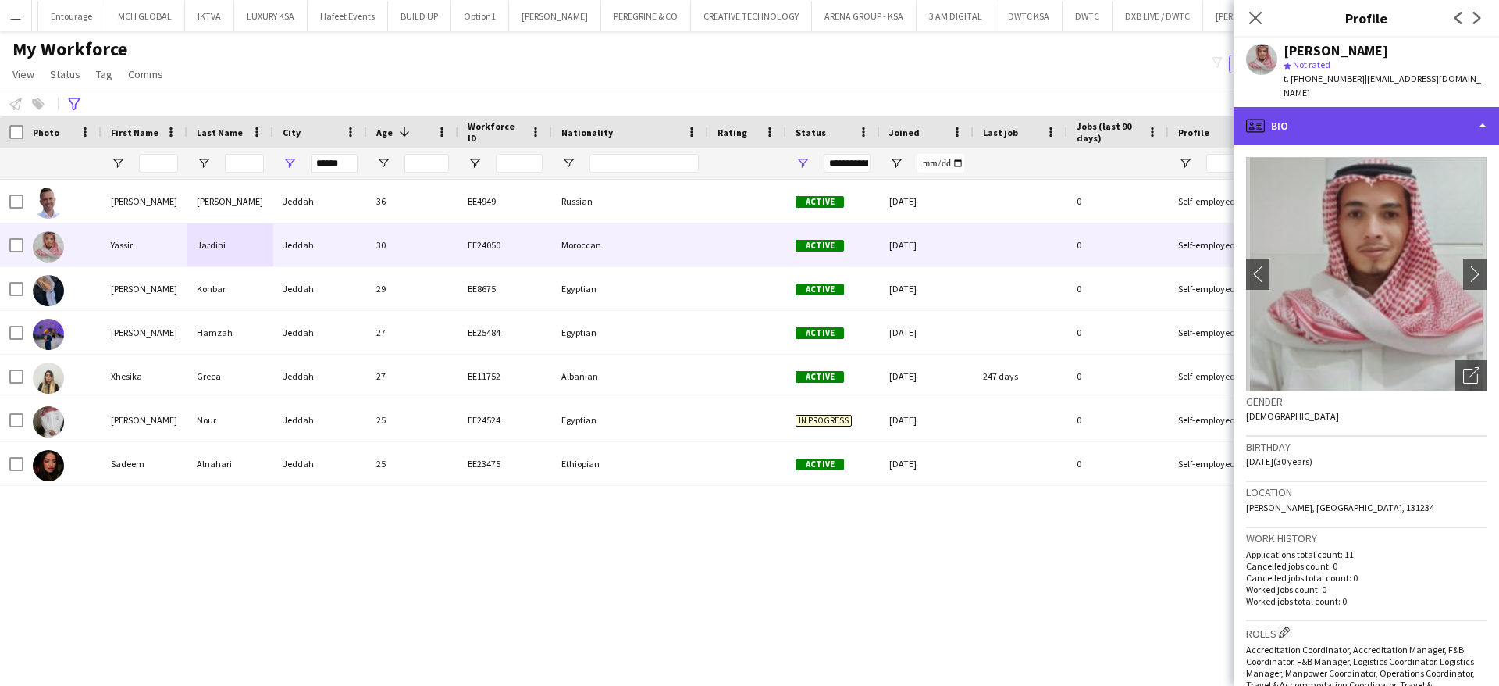
click at [1333, 111] on div "profile Bio" at bounding box center [1367, 125] width 266 height 37
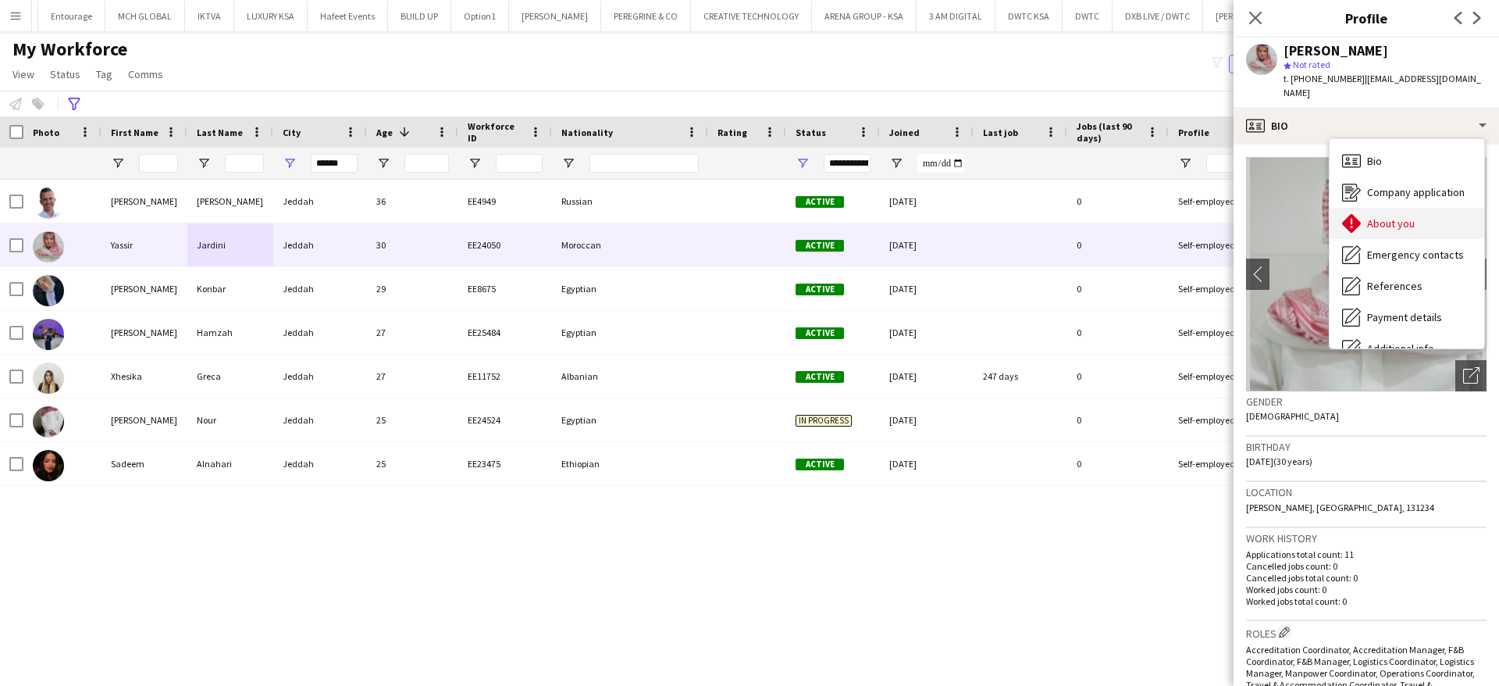
click at [1379, 208] on div "About you About you" at bounding box center [1407, 223] width 155 height 31
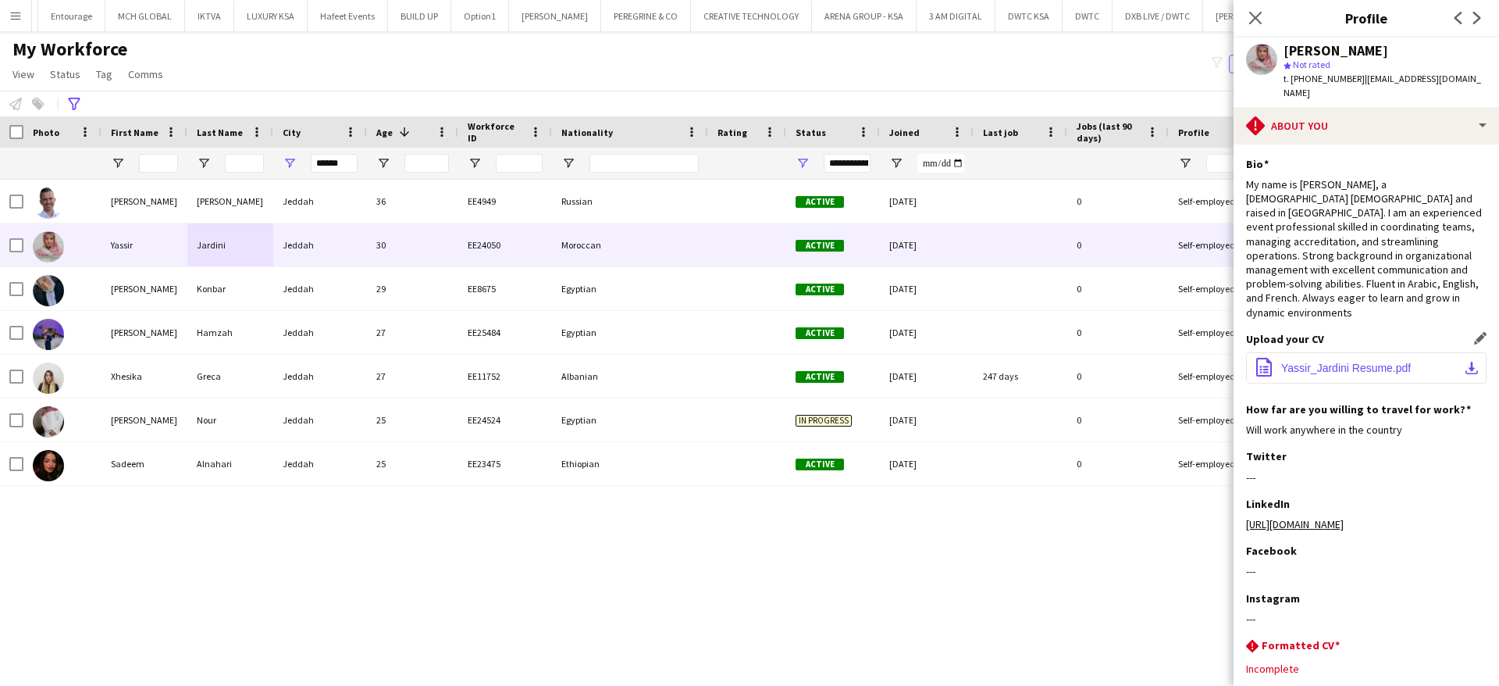
click at [1362, 352] on button "office-file-sheet Yassir_Jardini Resume.pdf download-bottom" at bounding box center [1366, 367] width 241 height 31
drag, startPoint x: 347, startPoint y: 161, endPoint x: 300, endPoint y: 153, distance: 48.3
click at [300, 153] on div "******" at bounding box center [320, 163] width 94 height 31
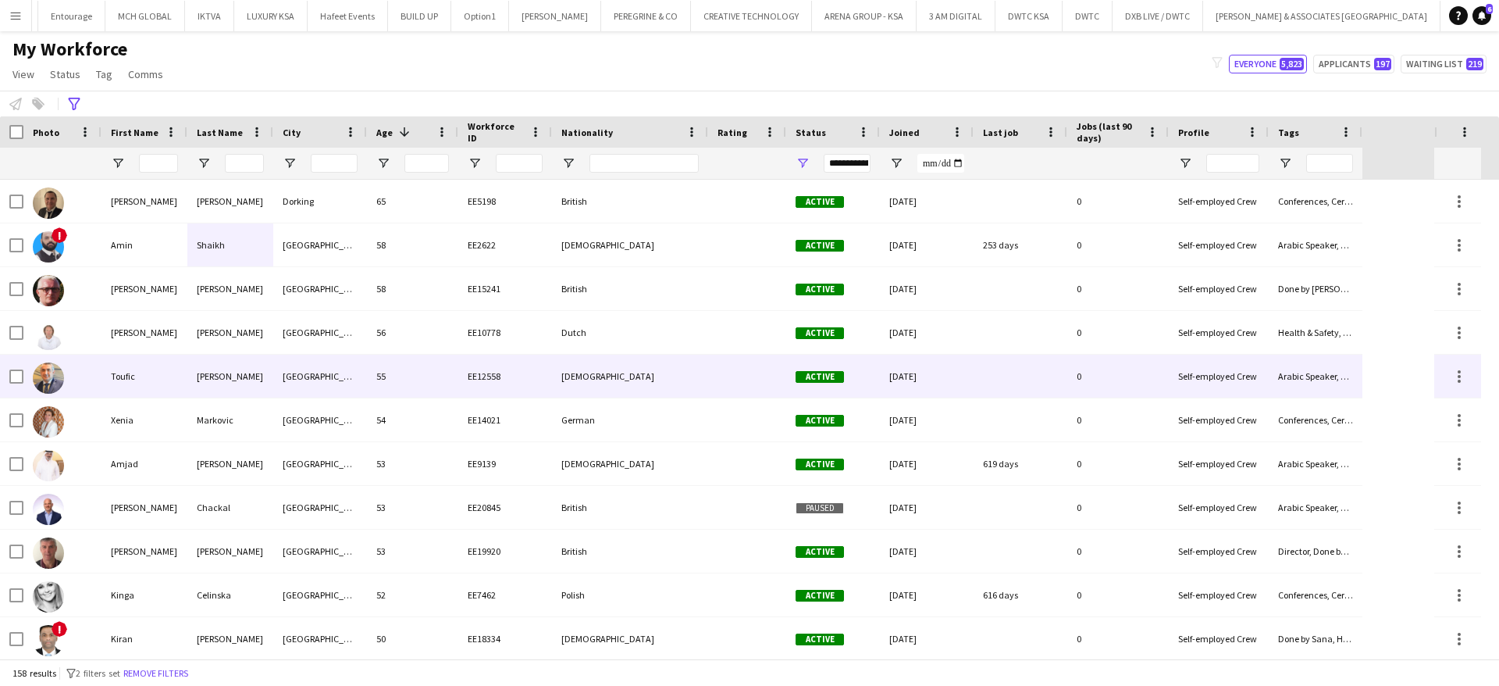
click at [207, 378] on div "[PERSON_NAME]" at bounding box center [230, 376] width 86 height 43
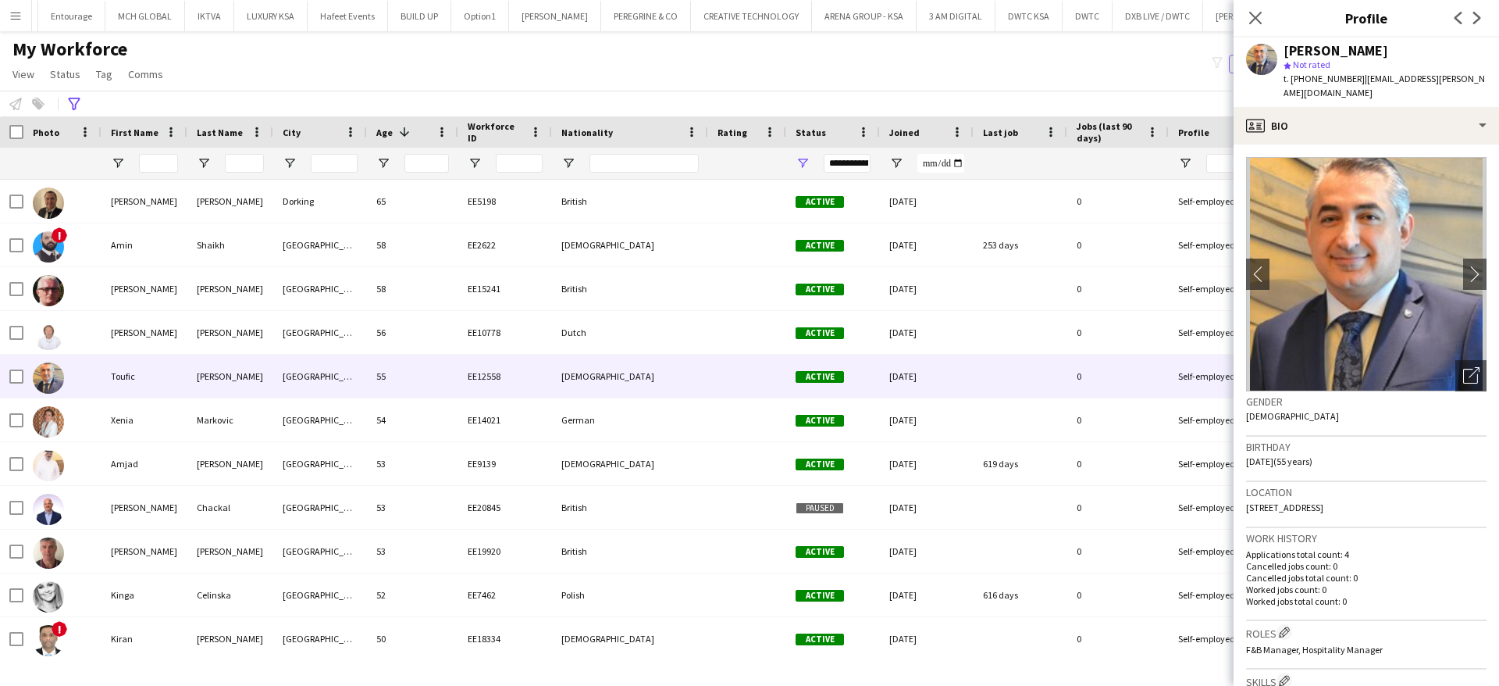
scroll to position [148, 0]
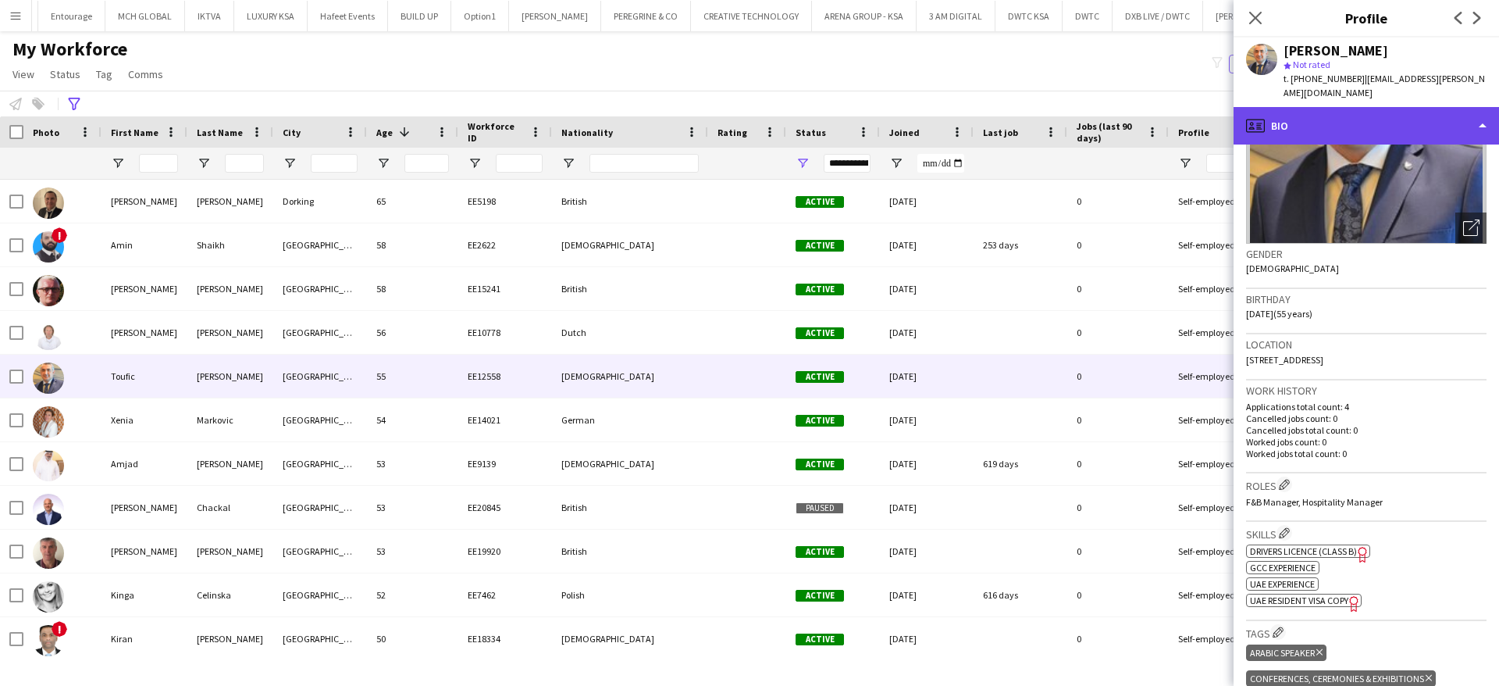
click at [1356, 107] on div "profile Bio" at bounding box center [1367, 125] width 266 height 37
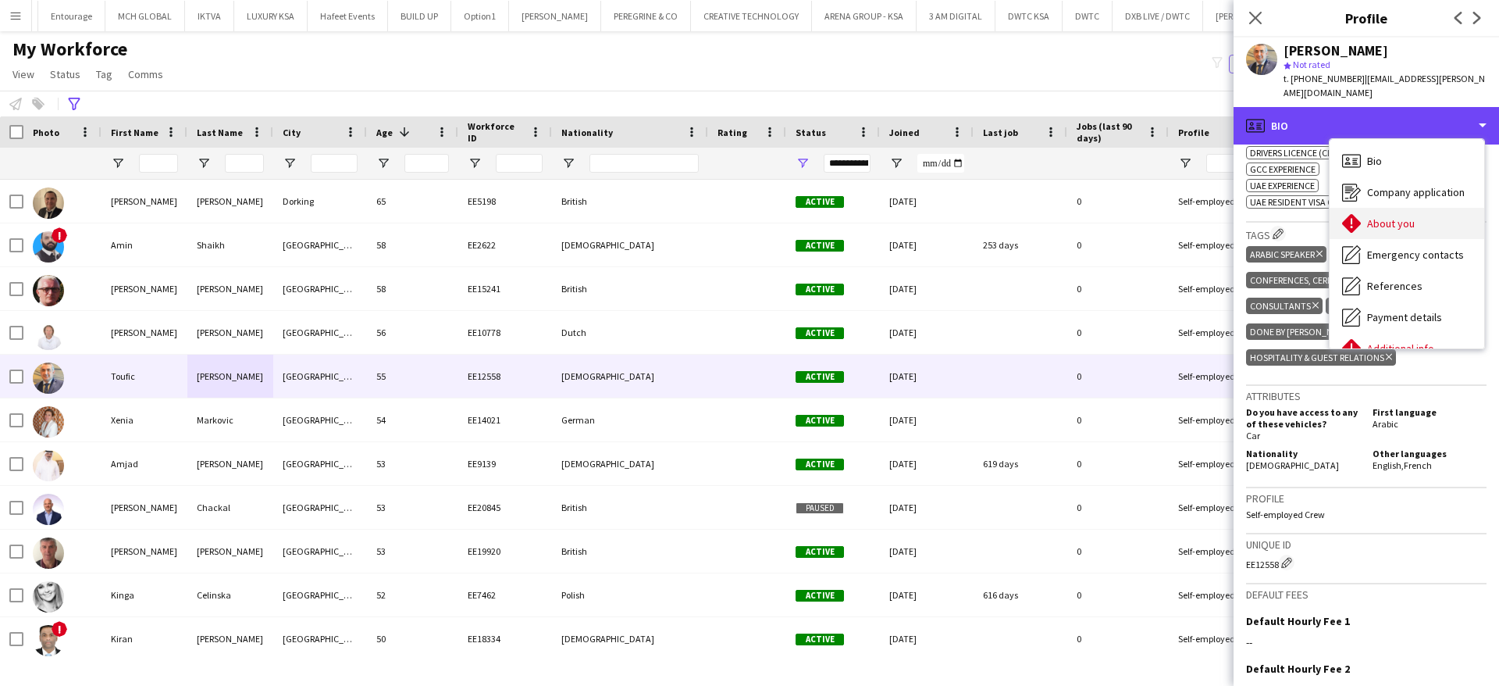
scroll to position [116, 0]
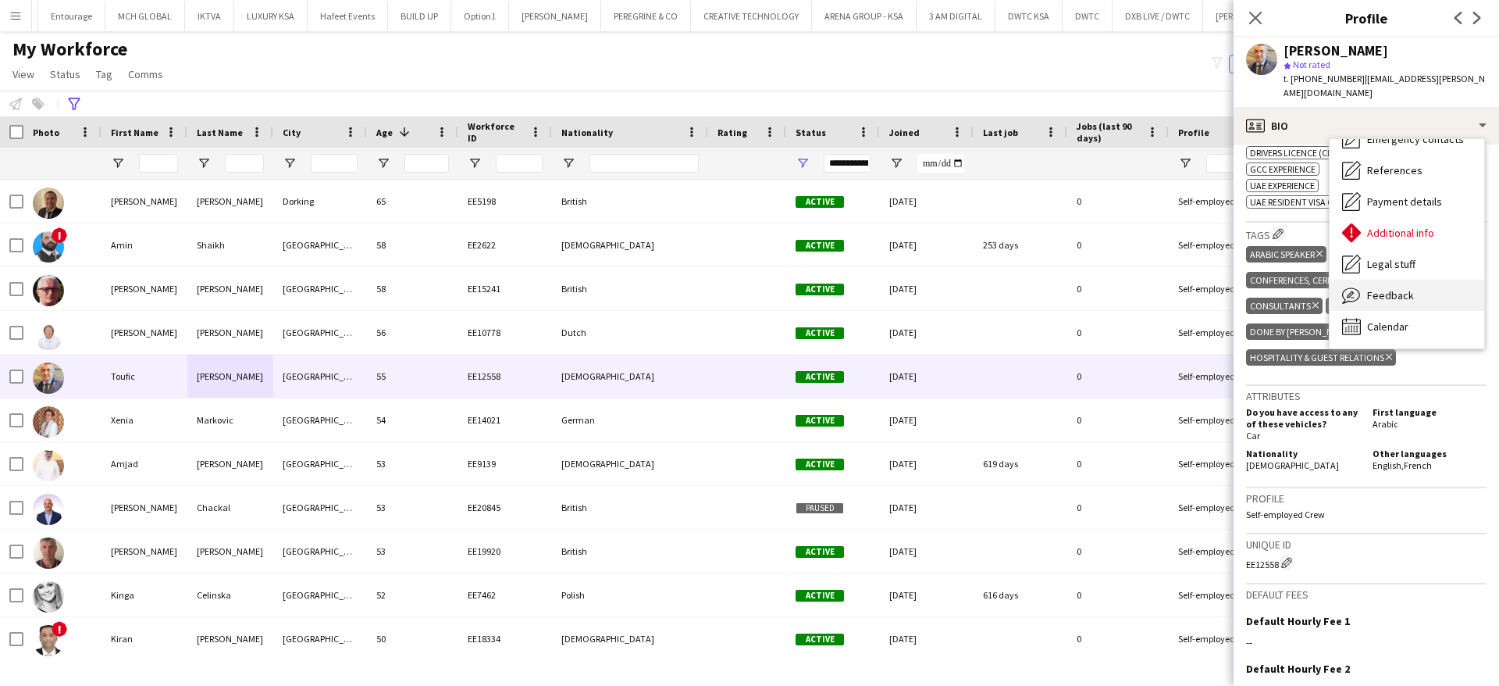
click at [1396, 288] on span "Feedback" at bounding box center [1390, 295] width 47 height 14
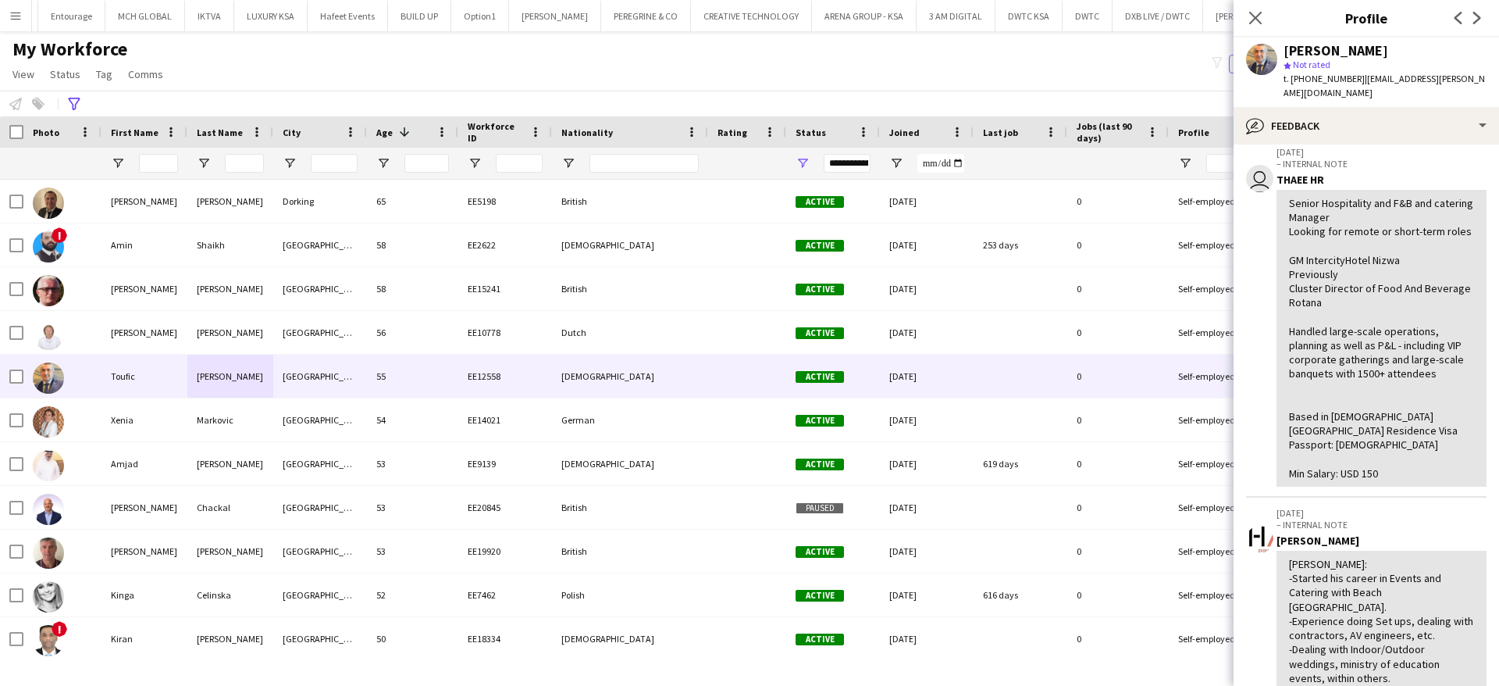
scroll to position [0, 0]
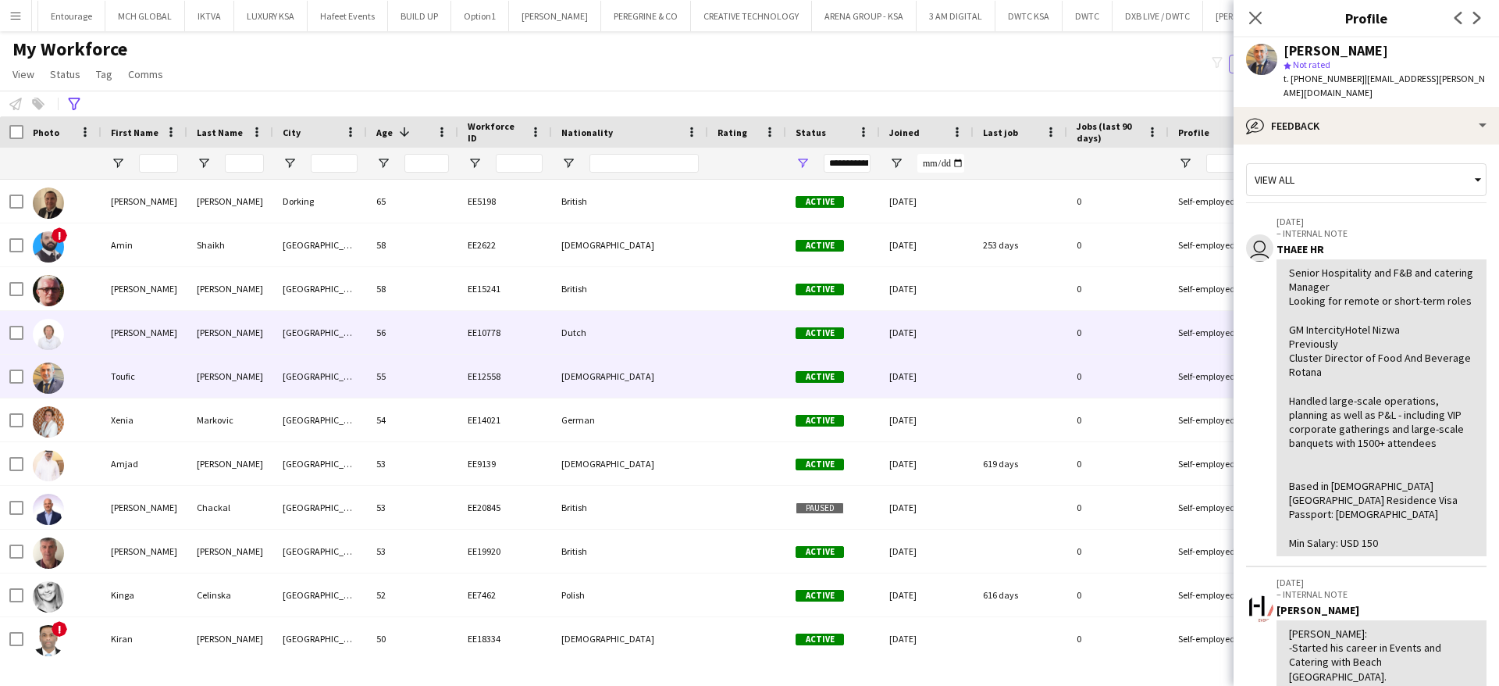
click at [357, 329] on div "[GEOGRAPHIC_DATA]" at bounding box center [320, 332] width 94 height 43
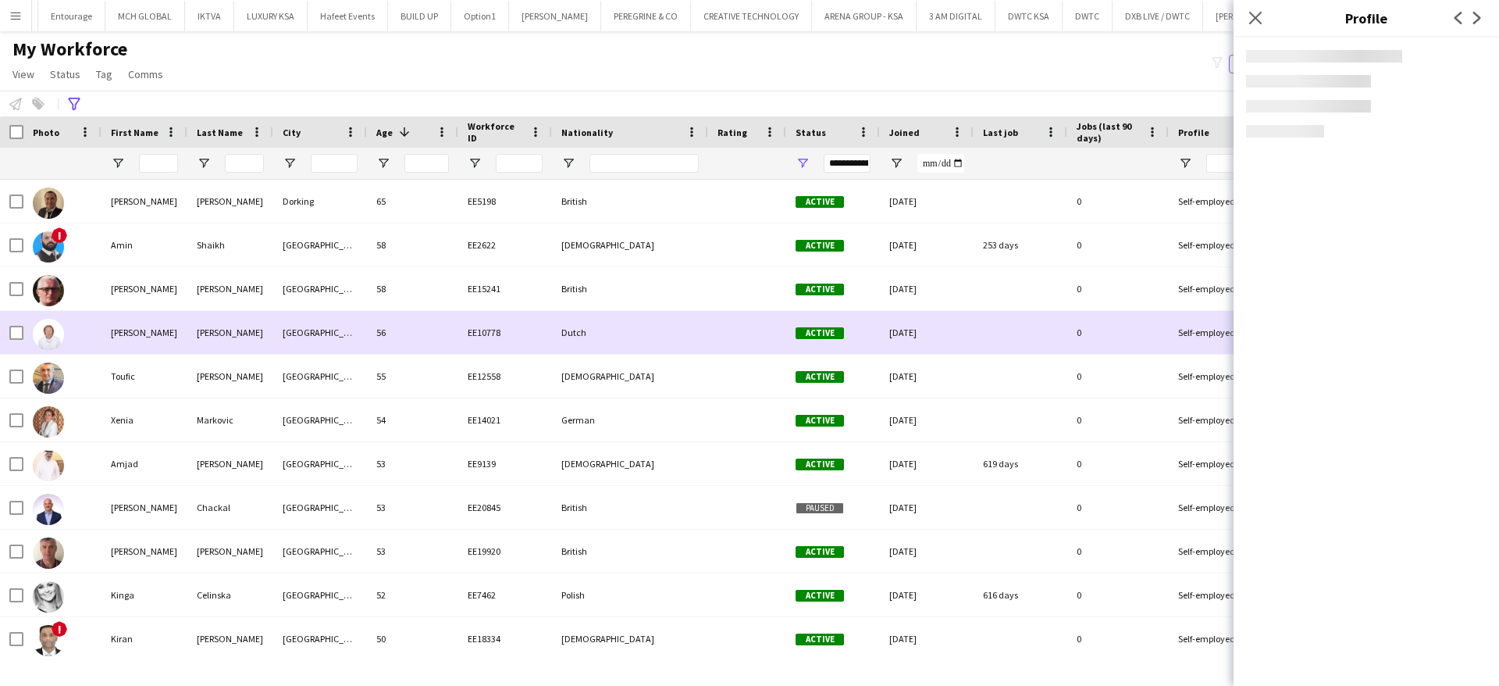
click at [357, 329] on div "[GEOGRAPHIC_DATA]" at bounding box center [320, 332] width 94 height 43
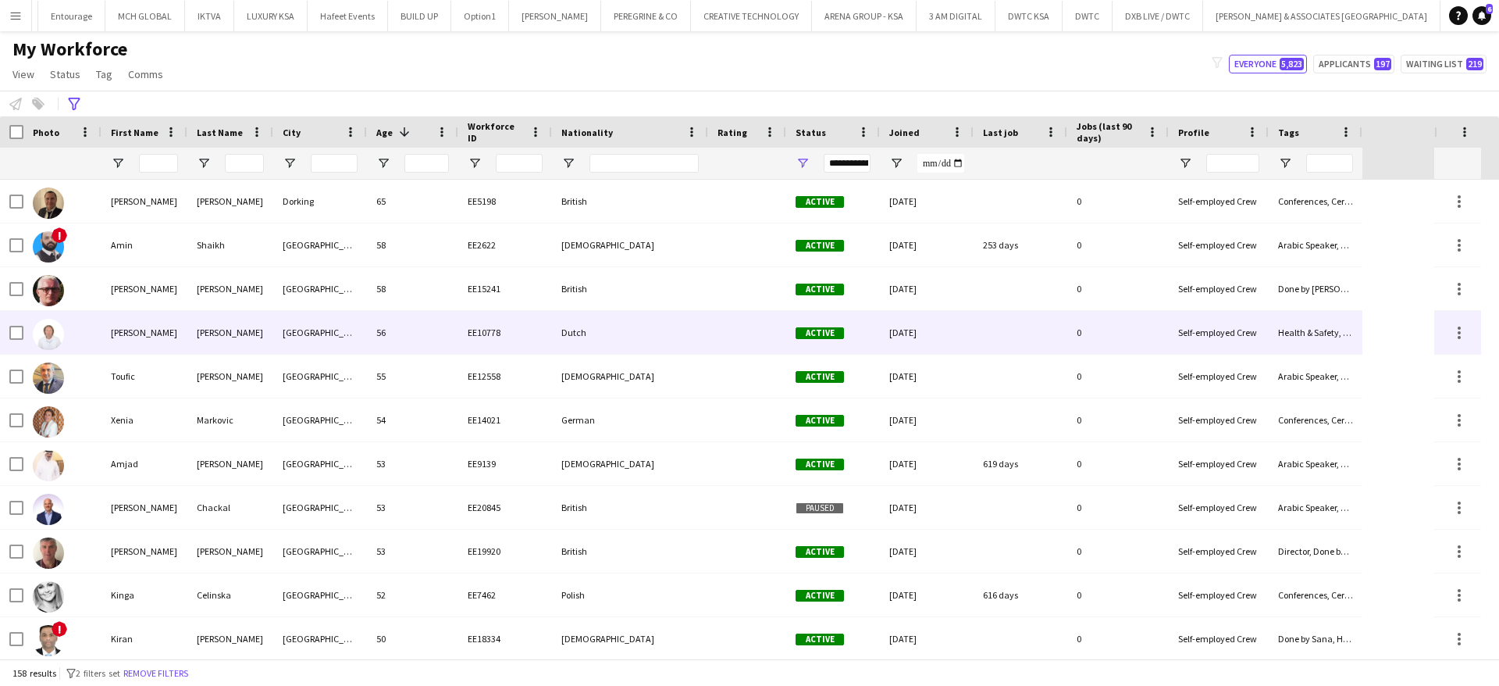
click at [267, 323] on div "[PERSON_NAME]" at bounding box center [230, 332] width 86 height 43
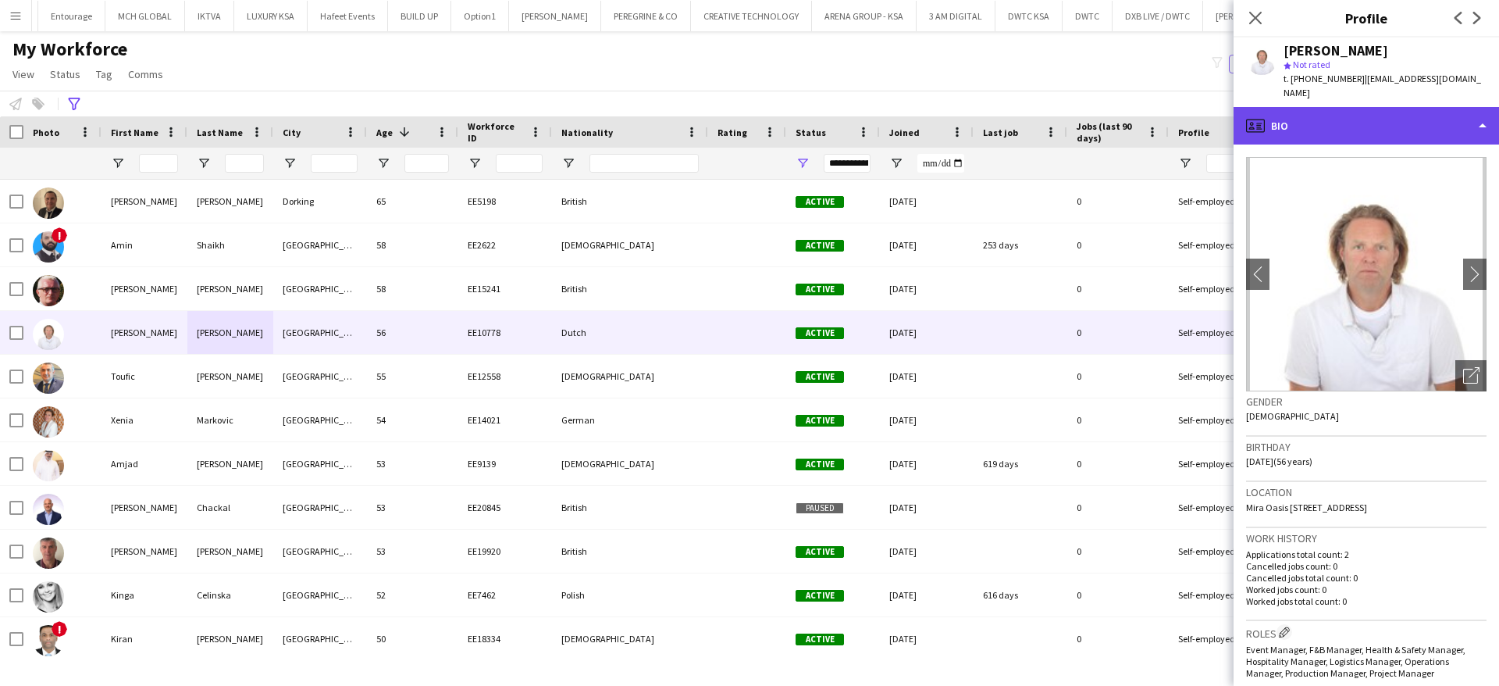
click at [1356, 118] on div "profile Bio" at bounding box center [1367, 125] width 266 height 37
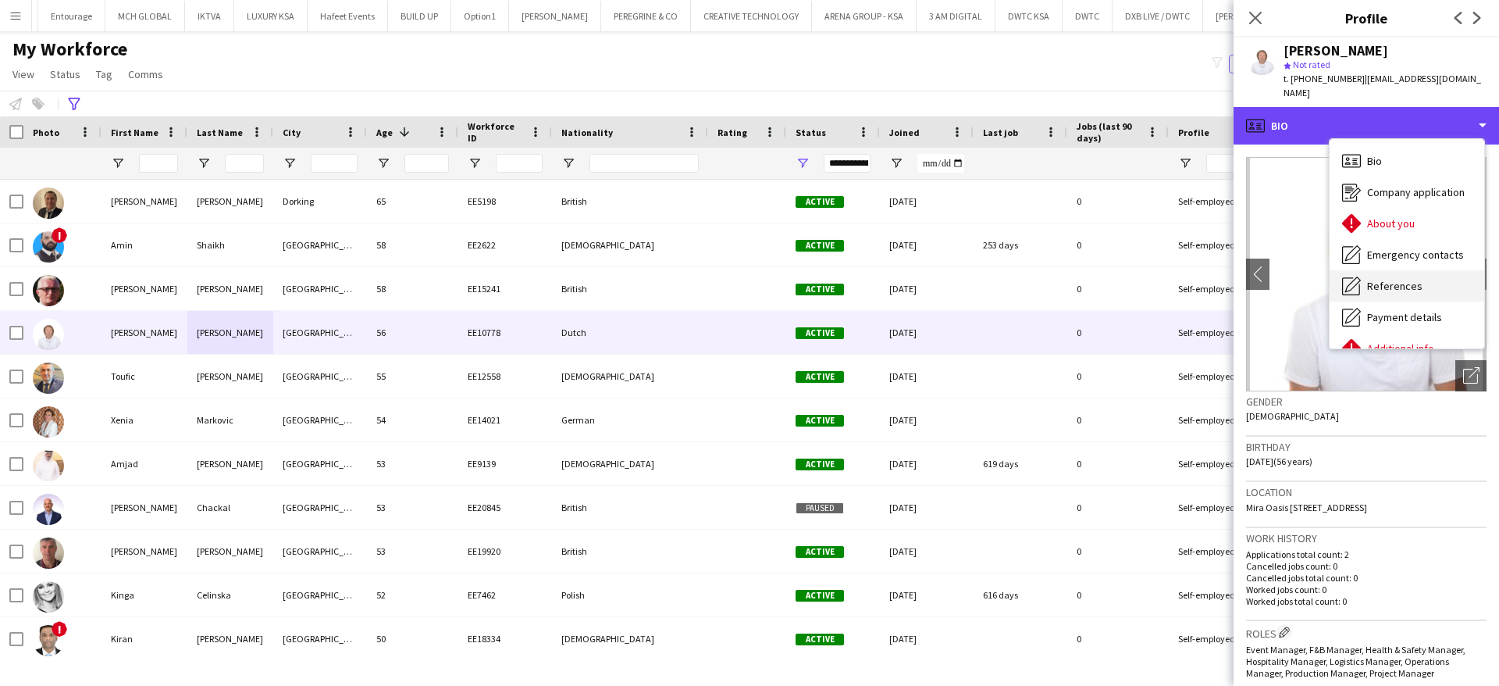
scroll to position [116, 0]
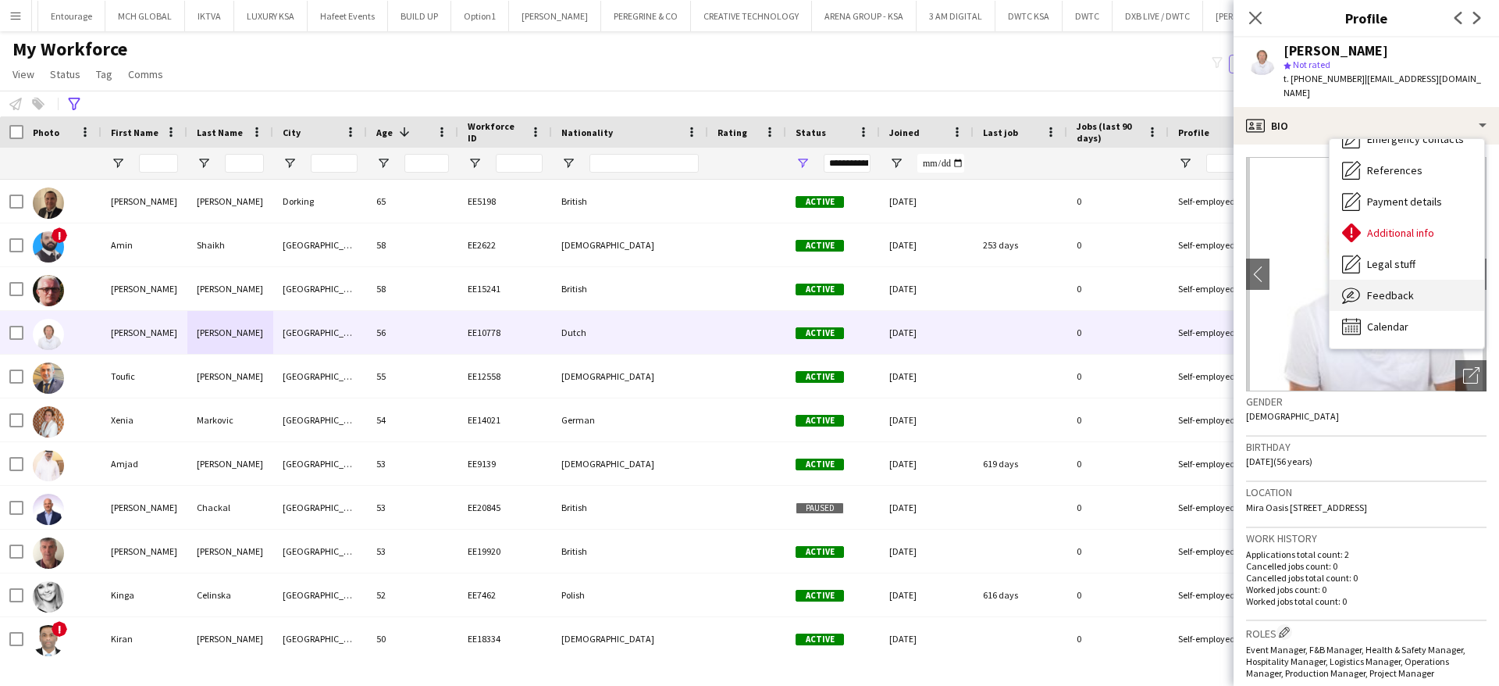
click at [1385, 288] on span "Feedback" at bounding box center [1390, 295] width 47 height 14
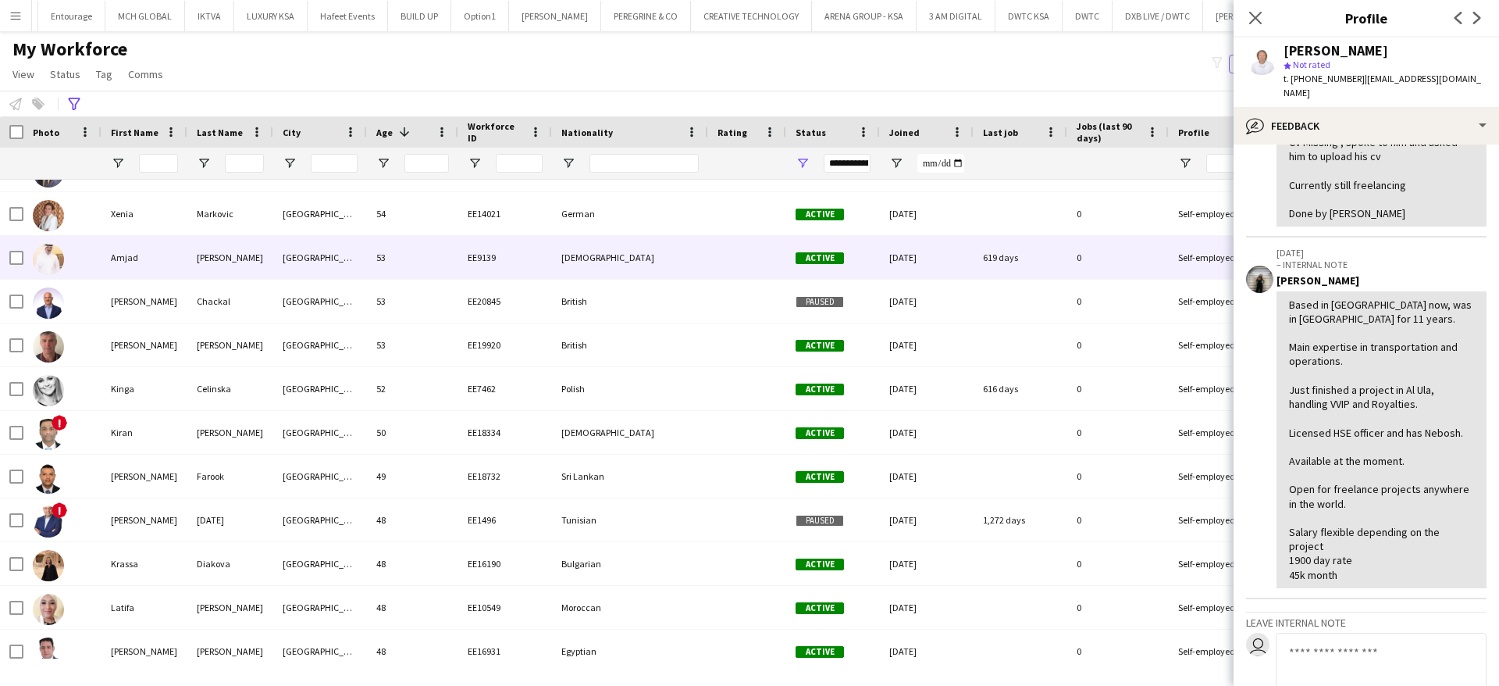
scroll to position [0, 0]
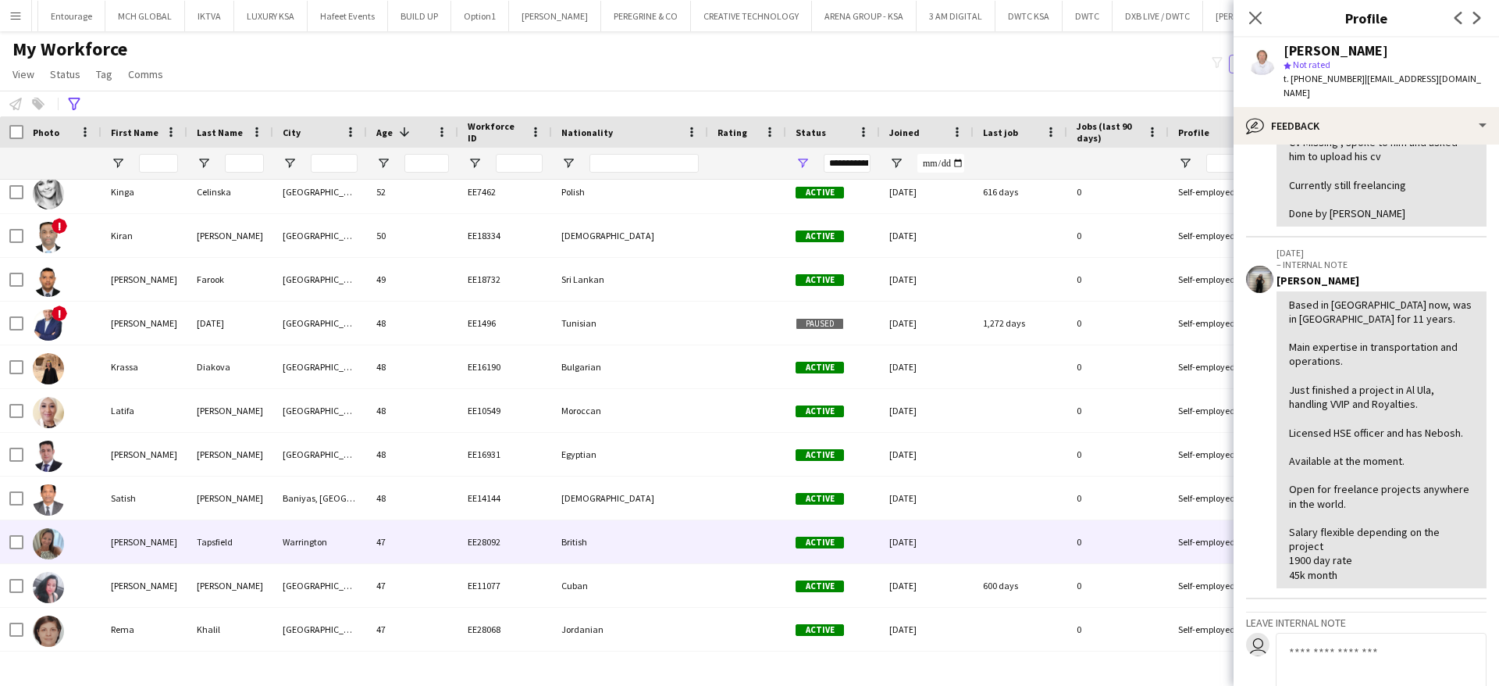
click at [212, 543] on div "Tapsfield" at bounding box center [230, 541] width 86 height 43
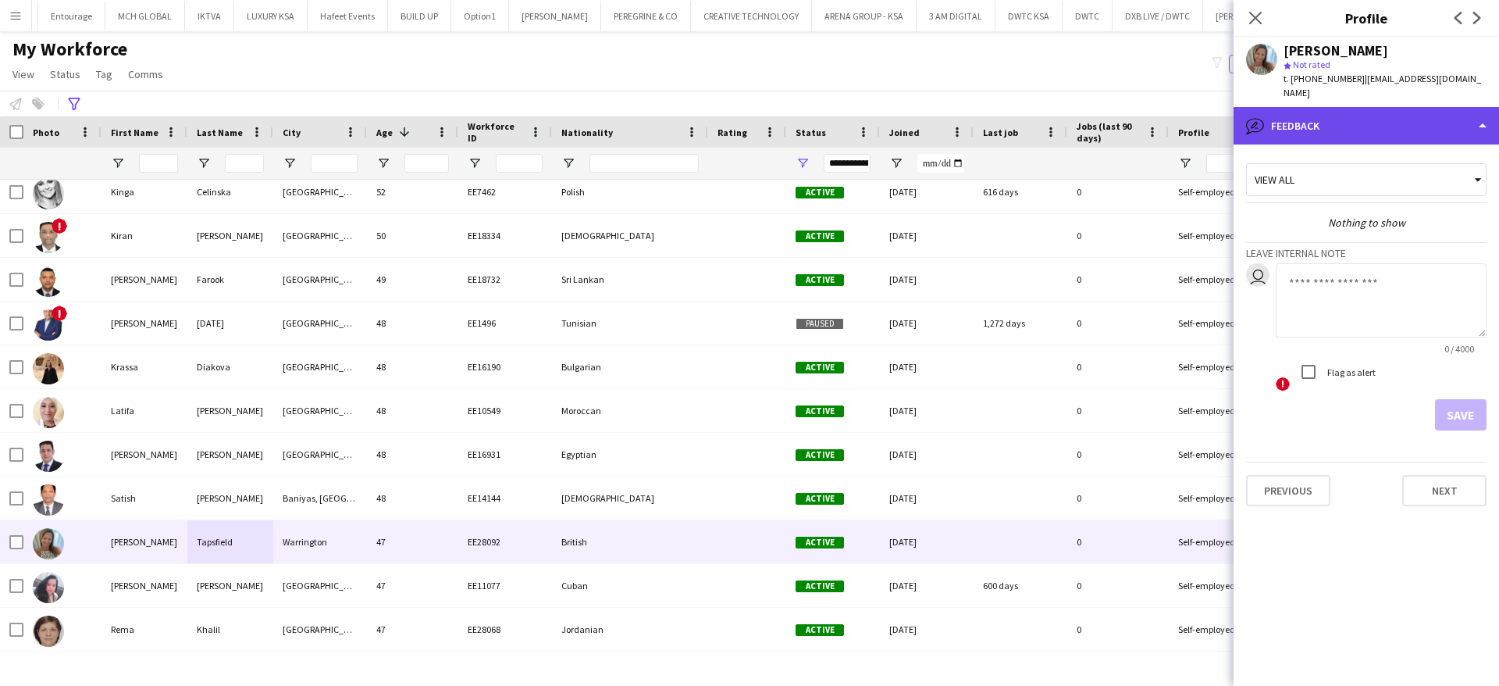
drag, startPoint x: 1359, startPoint y: 119, endPoint x: 1398, endPoint y: 116, distance: 39.1
click at [1398, 116] on div "bubble-pencil Feedback" at bounding box center [1367, 125] width 266 height 37
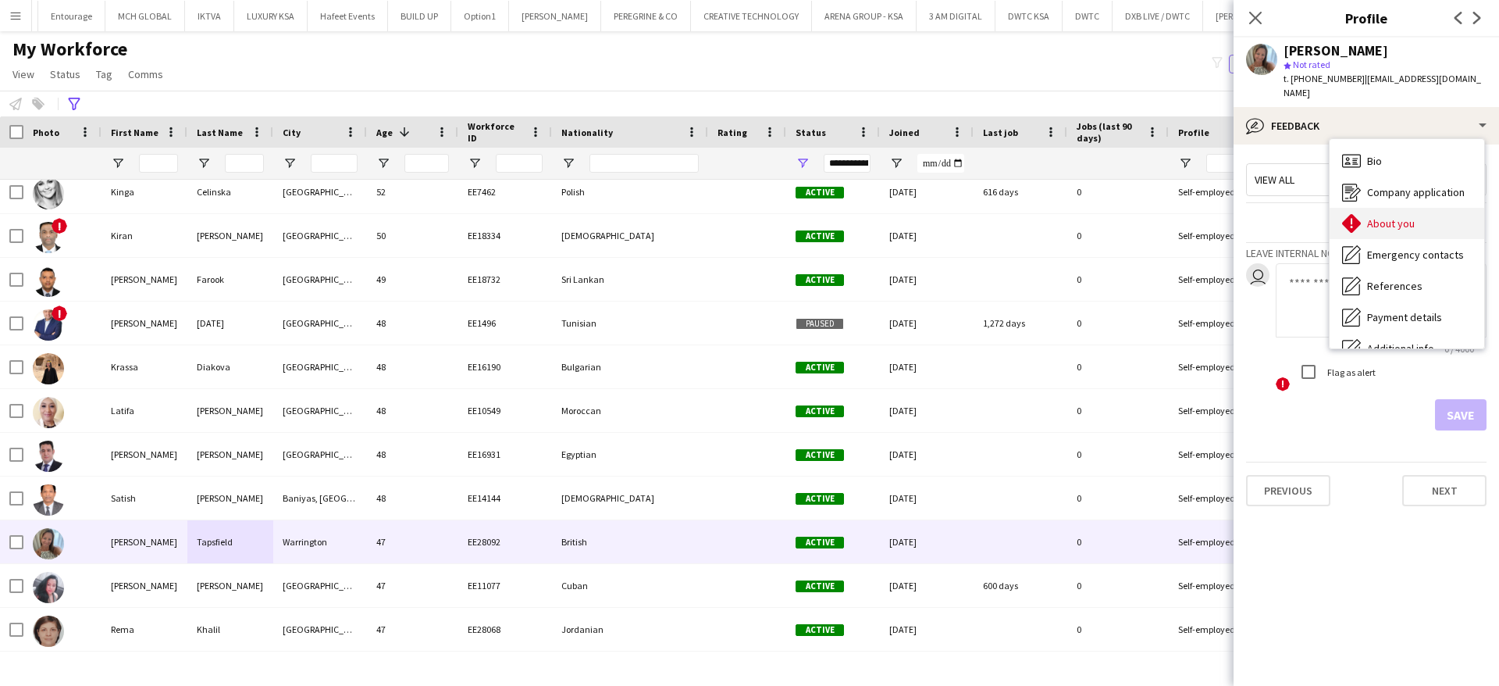
click at [1401, 216] on span "About you" at bounding box center [1391, 223] width 48 height 14
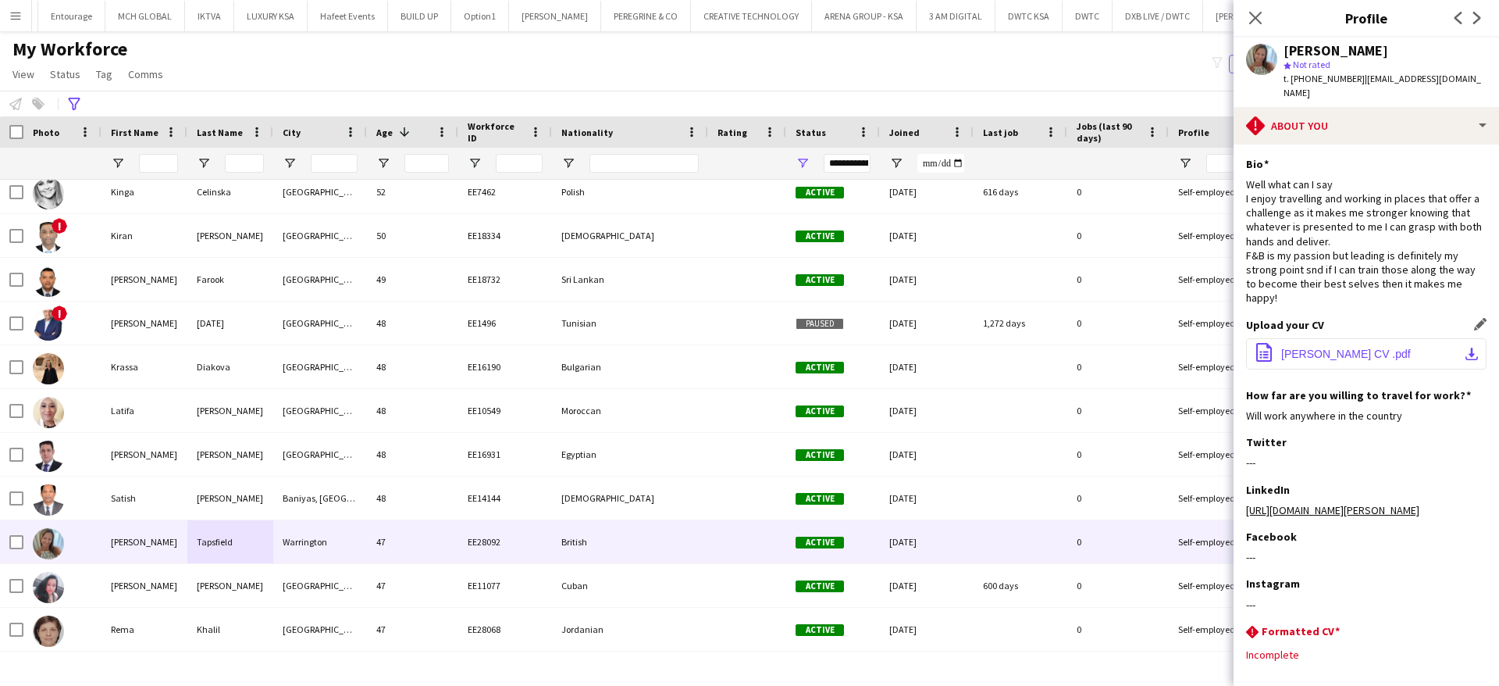
click at [1392, 347] on span "[PERSON_NAME] CV .pdf" at bounding box center [1346, 353] width 130 height 12
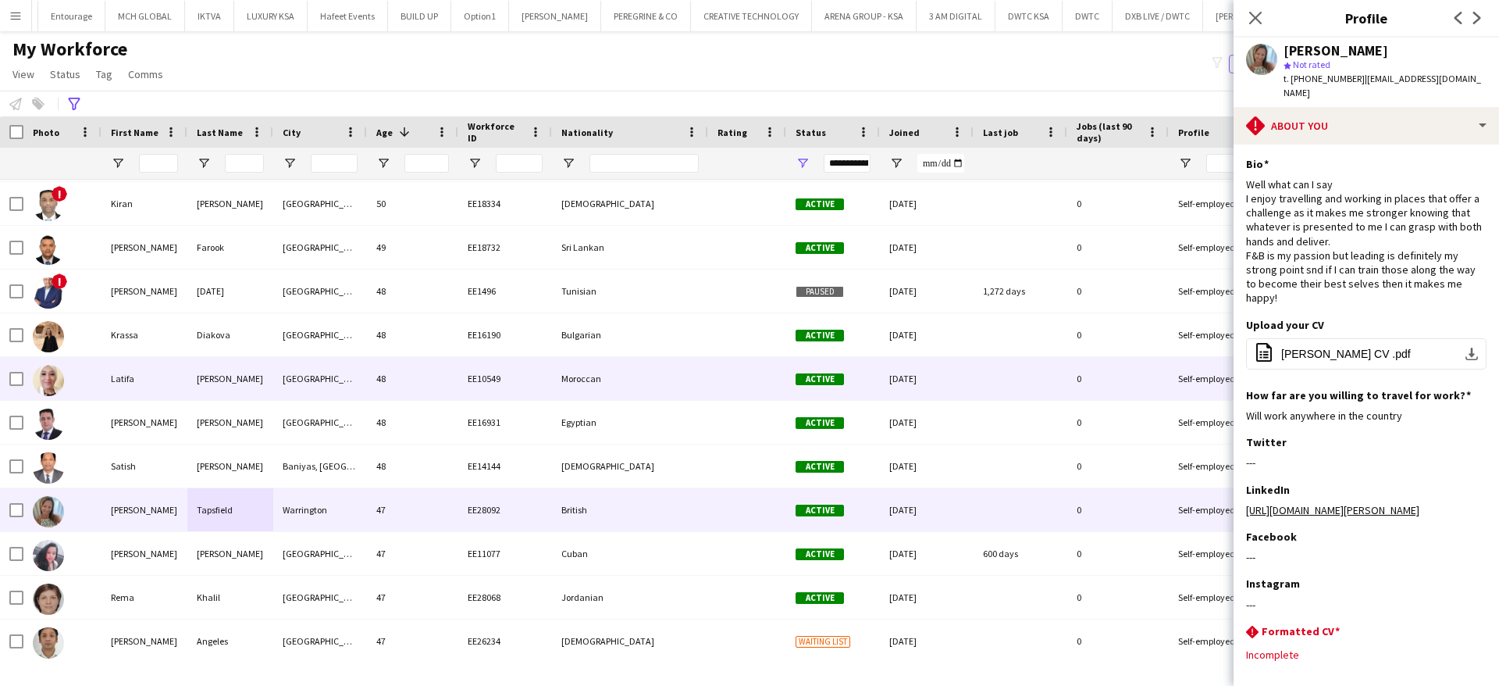
scroll to position [436, 0]
